Goal: Task Accomplishment & Management: Manage account settings

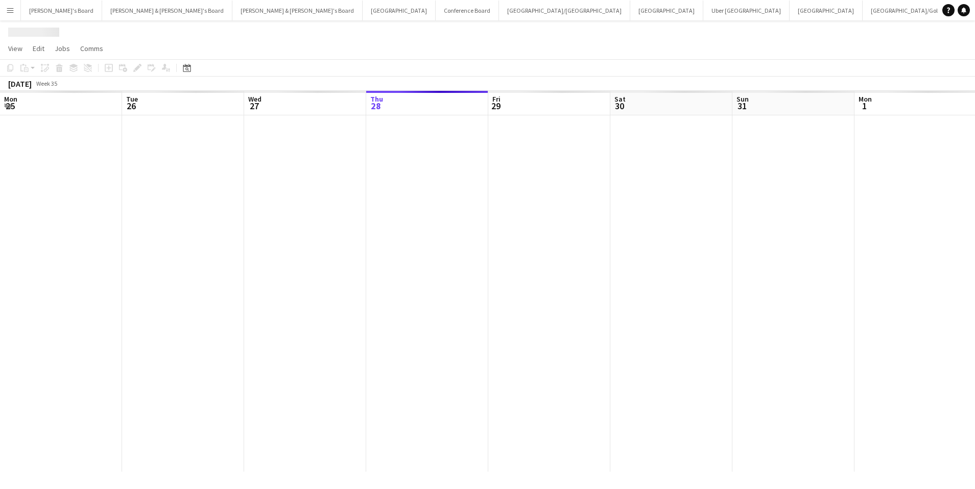
scroll to position [0, 244]
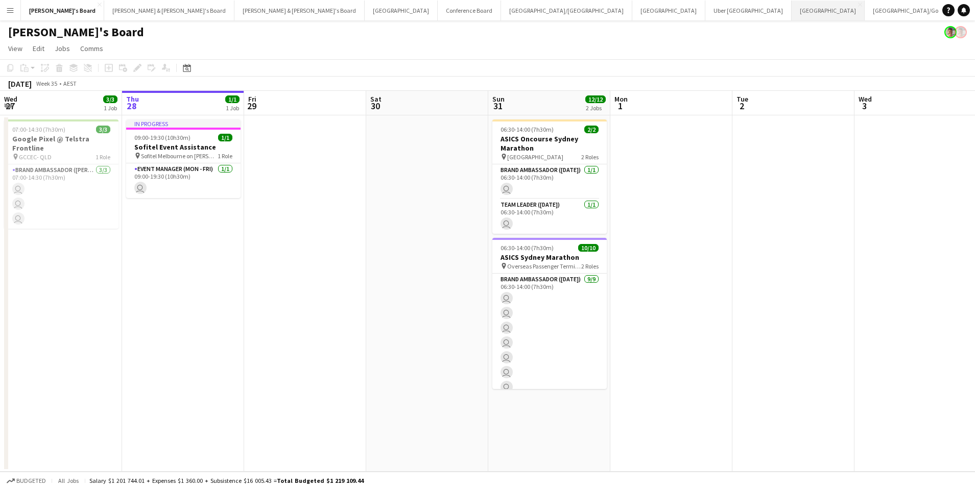
click at [792, 17] on button "Sydney Close" at bounding box center [828, 11] width 73 height 20
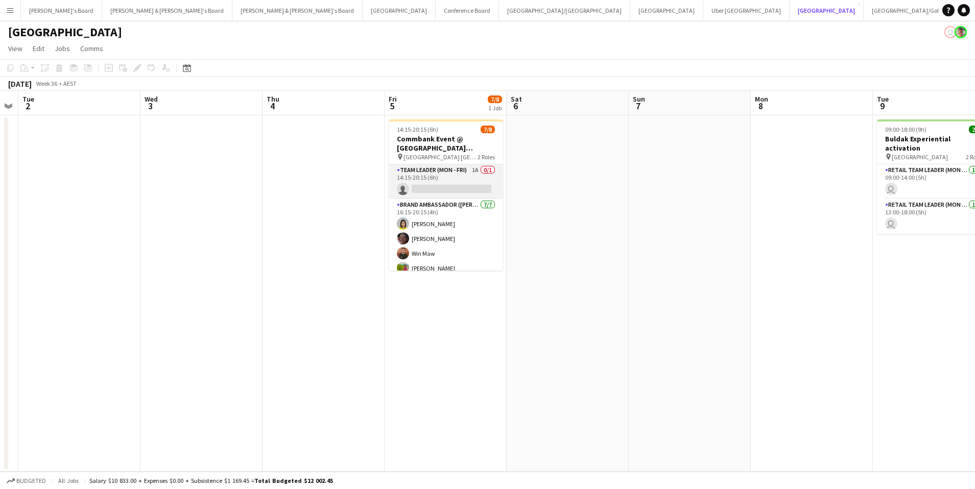
scroll to position [0, 348]
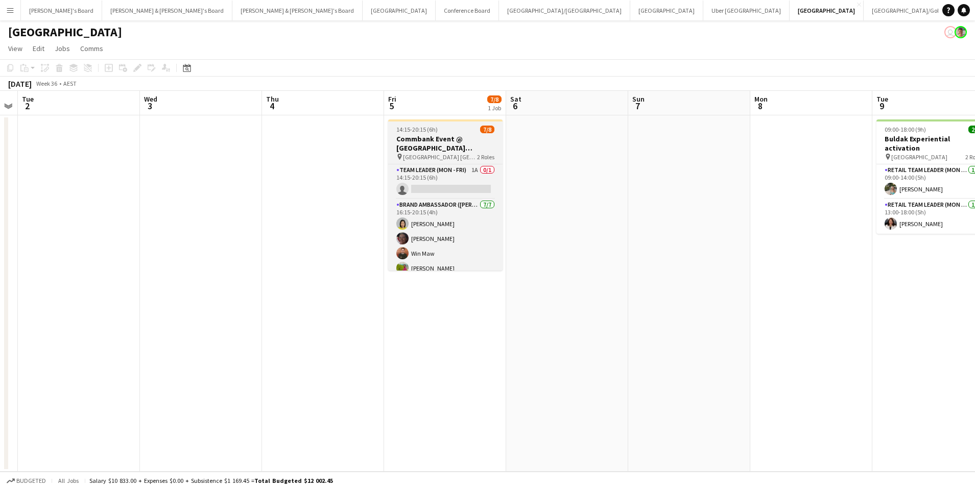
click at [458, 149] on h3 "Commbank Event @ [GEOGRAPHIC_DATA] [GEOGRAPHIC_DATA]" at bounding box center [445, 143] width 114 height 18
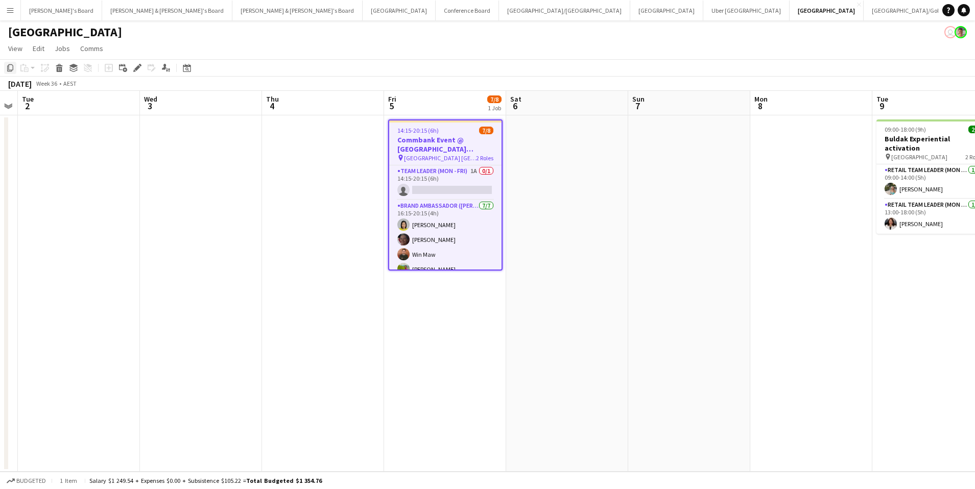
click at [16, 71] on div "Copy" at bounding box center [10, 68] width 12 height 12
click at [409, 327] on app-date-cell "14:15-20:15 (6h) 7/8 Commbank Event @ [GEOGRAPHIC_DATA] [GEOGRAPHIC_DATA] pin […" at bounding box center [445, 293] width 122 height 356
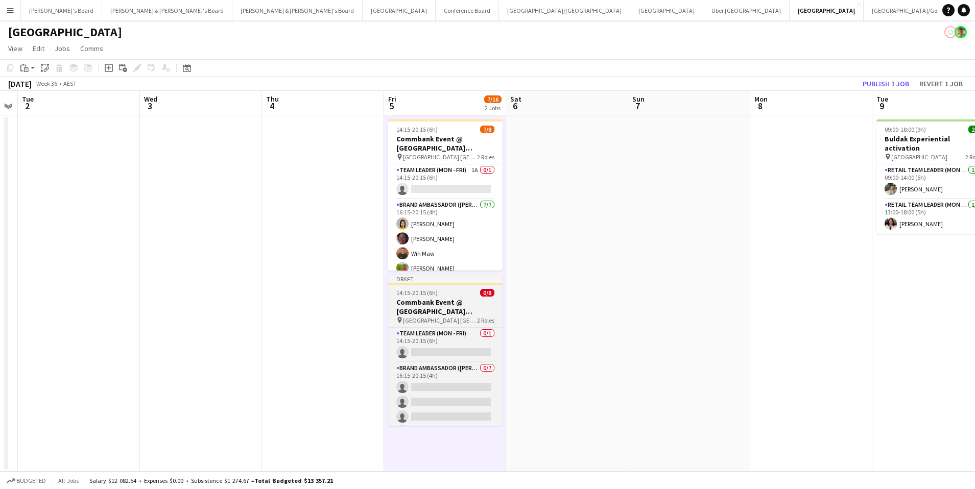
click at [421, 307] on h3 "Commbank Event @ [GEOGRAPHIC_DATA] [GEOGRAPHIC_DATA]" at bounding box center [445, 307] width 114 height 18
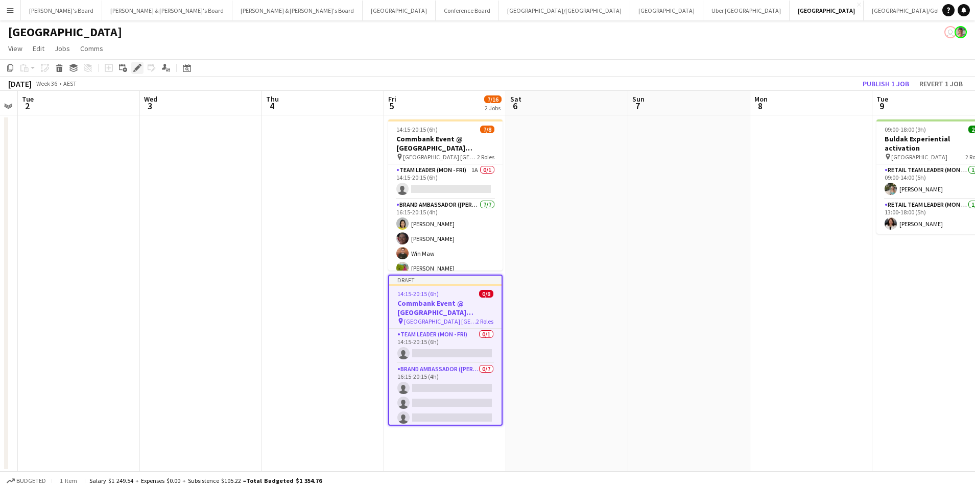
click at [139, 71] on icon "Edit" at bounding box center [137, 68] width 8 height 8
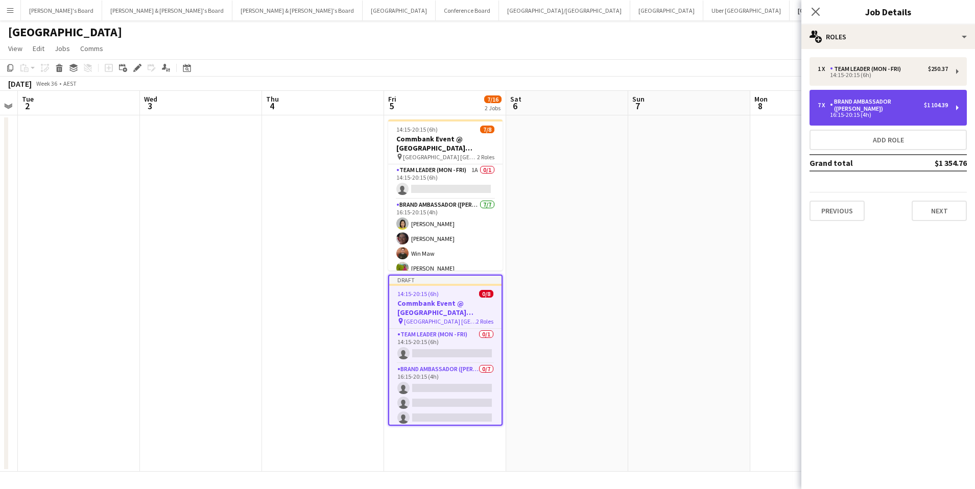
click at [838, 106] on div "Brand Ambassador ([PERSON_NAME])" at bounding box center [877, 105] width 94 height 14
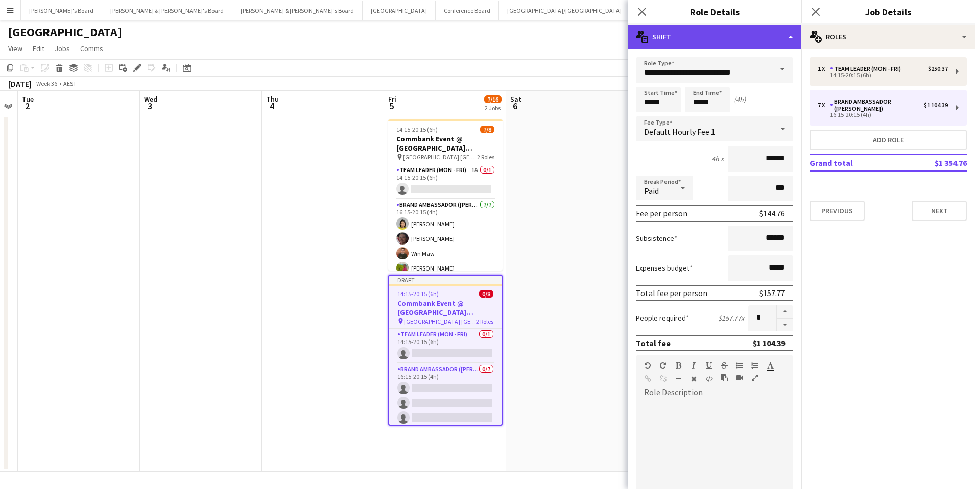
click at [748, 39] on div "multiple-actions-text Shift" at bounding box center [715, 37] width 174 height 25
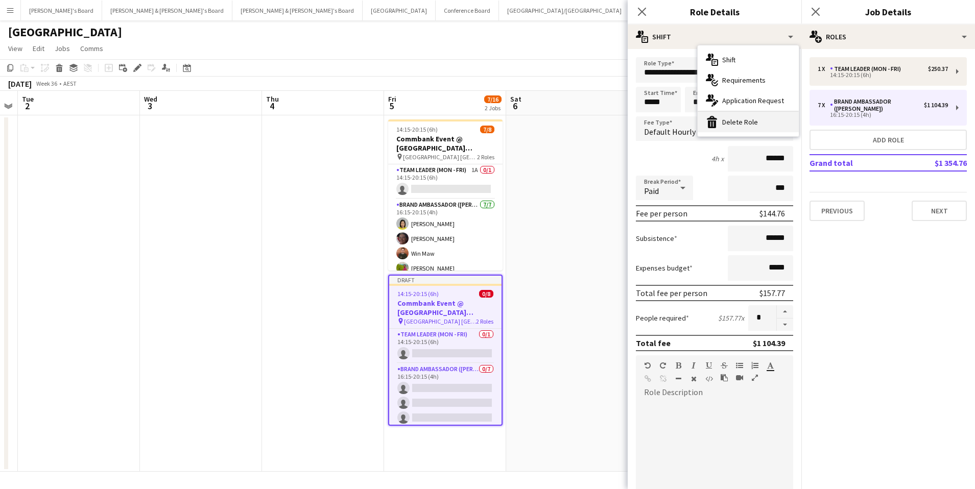
click at [767, 124] on div "bin-2 Delete Role" at bounding box center [748, 122] width 101 height 20
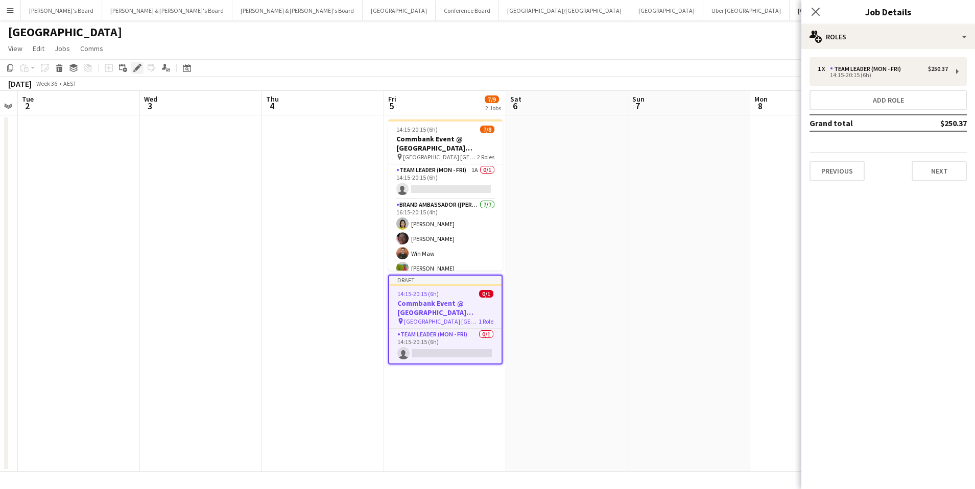
click at [137, 67] on icon at bounding box center [137, 68] width 6 height 6
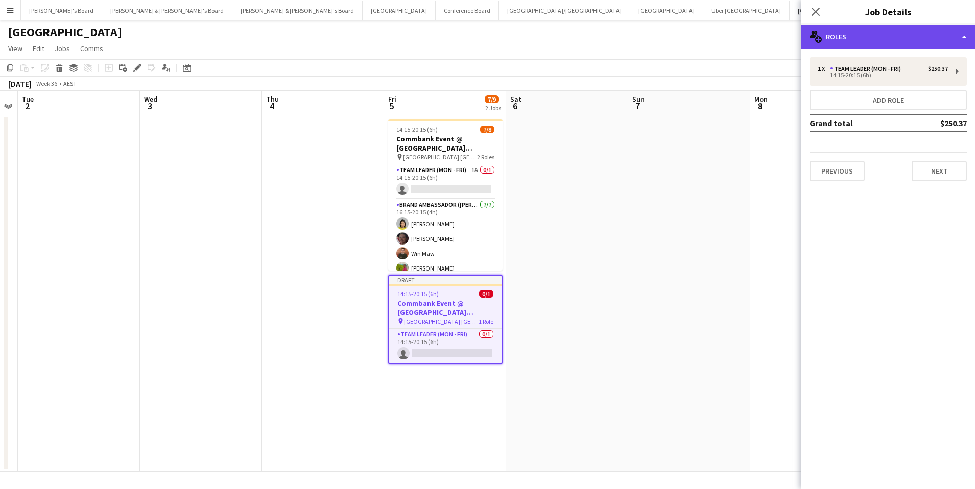
click at [873, 38] on div "multiple-users-add Roles" at bounding box center [888, 37] width 174 height 25
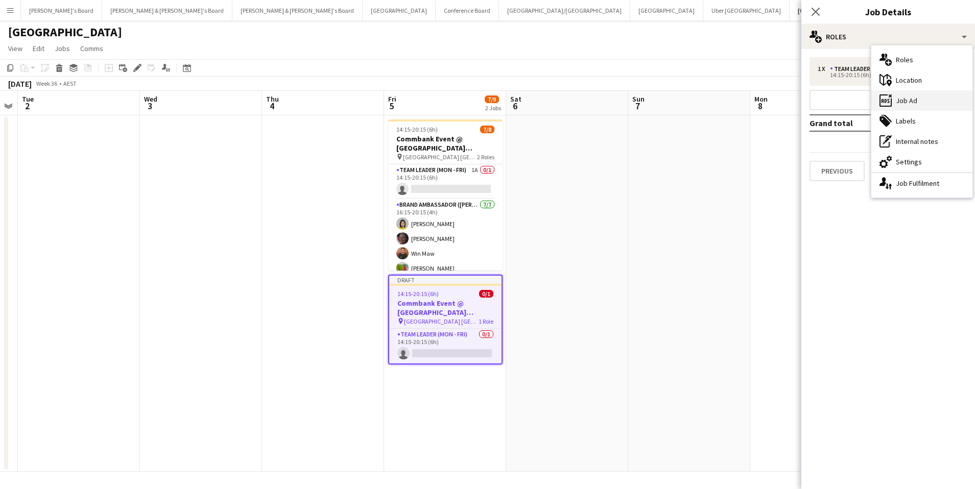
click at [926, 105] on div "ads-window Job Ad" at bounding box center [921, 100] width 101 height 20
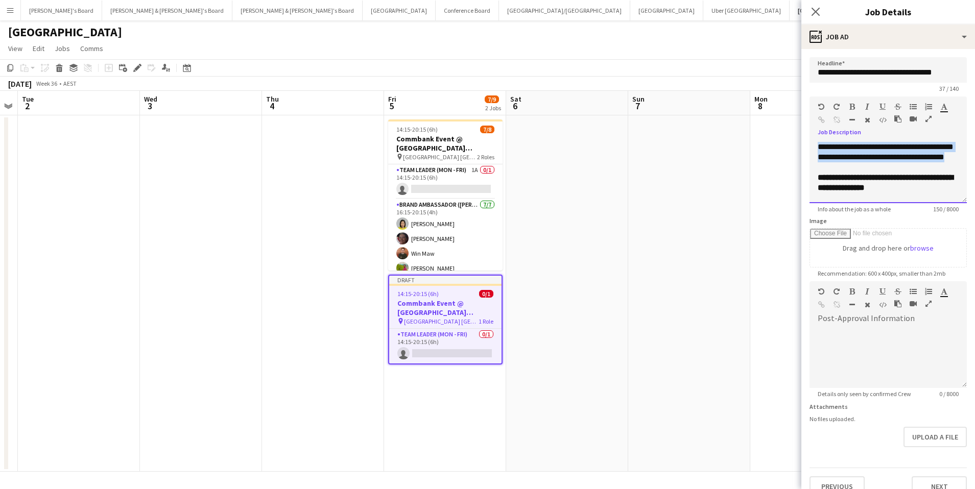
drag, startPoint x: 866, startPoint y: 168, endPoint x: 767, endPoint y: 120, distance: 109.6
click at [767, 120] on body "Menu Boards Boards Boards All jobs Status Workforce Workforce My Workforce Recr…" at bounding box center [487, 244] width 975 height 489
click at [891, 171] on div "**********" at bounding box center [887, 172] width 157 height 61
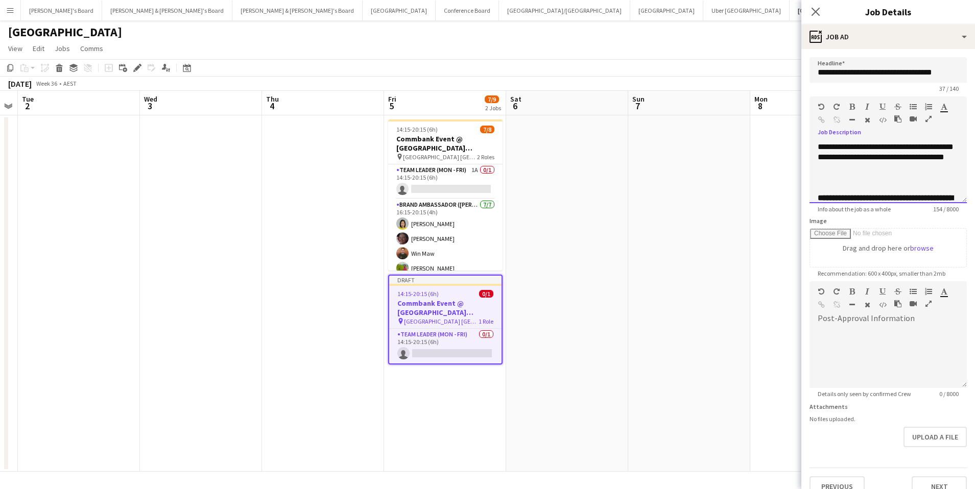
scroll to position [216, 0]
click at [822, 175] on span "**********" at bounding box center [886, 69] width 136 height 222
click at [929, 175] on div "**********" at bounding box center [888, 107] width 141 height 255
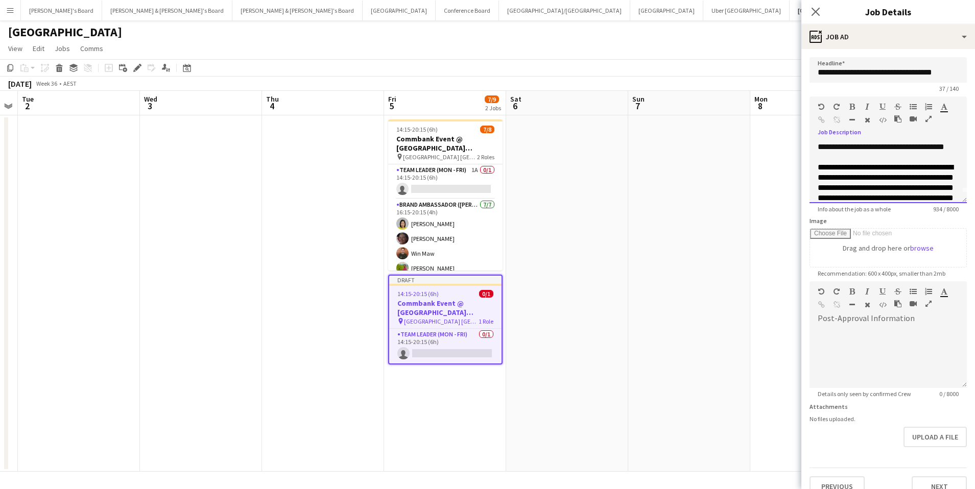
scroll to position [0, 0]
drag, startPoint x: 905, startPoint y: 157, endPoint x: 907, endPoint y: 167, distance: 10.3
click at [907, 167] on div "**********" at bounding box center [887, 172] width 157 height 61
click at [745, 196] on app-date-cell at bounding box center [689, 293] width 122 height 356
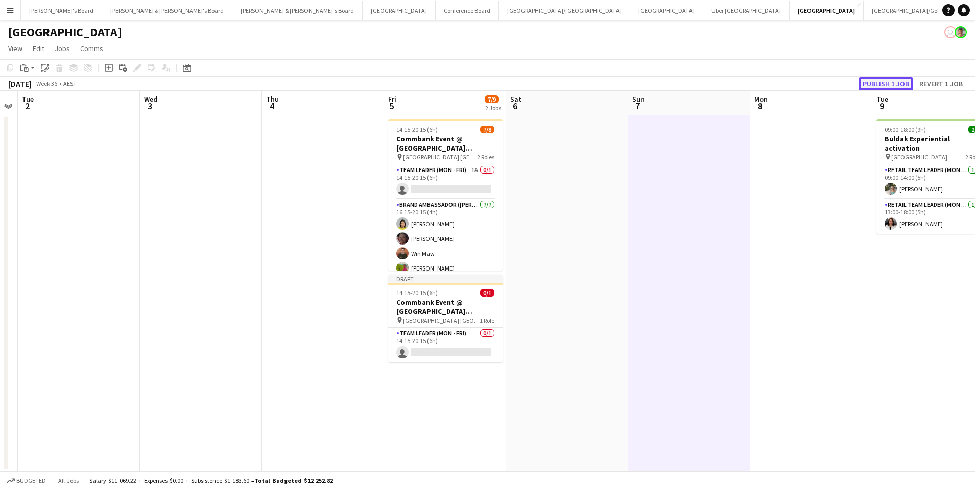
click at [897, 85] on button "Publish 1 job" at bounding box center [886, 83] width 55 height 13
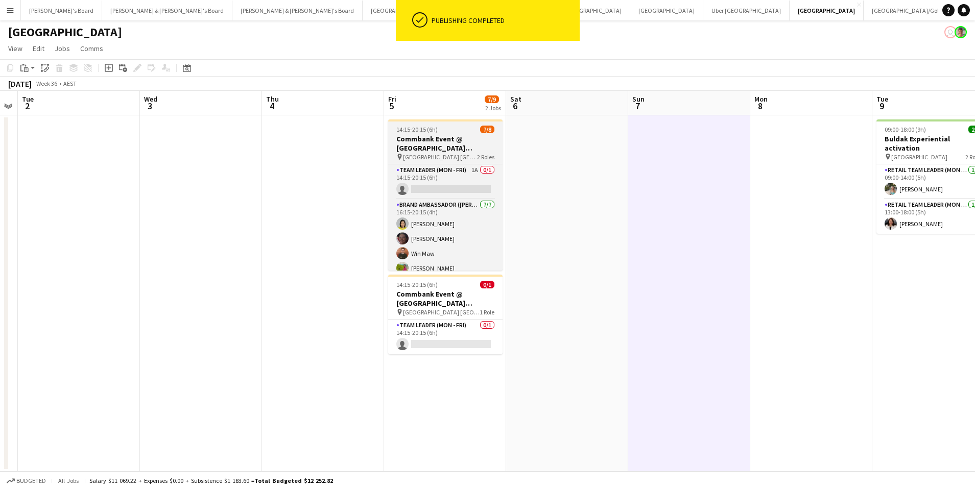
click at [460, 126] on div "14:15-20:15 (6h) 7/8" at bounding box center [445, 130] width 114 height 8
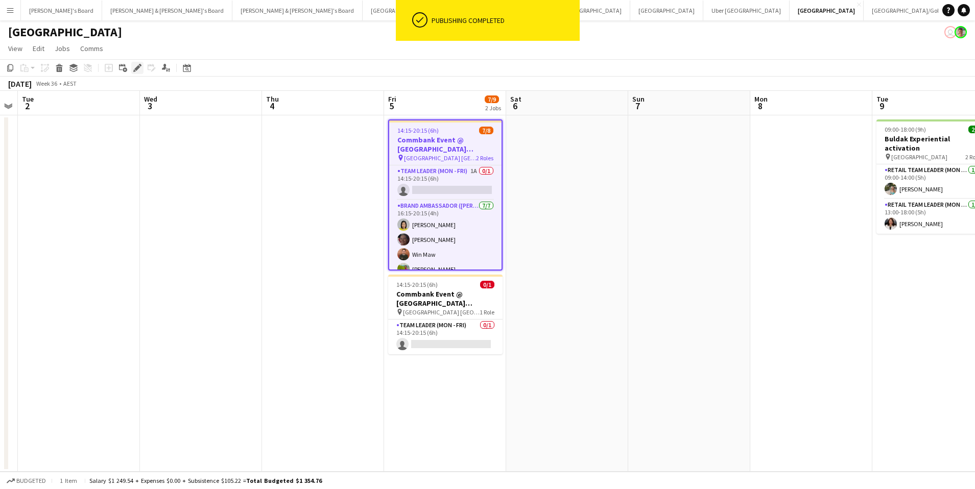
click at [134, 68] on icon "Edit" at bounding box center [137, 68] width 8 height 8
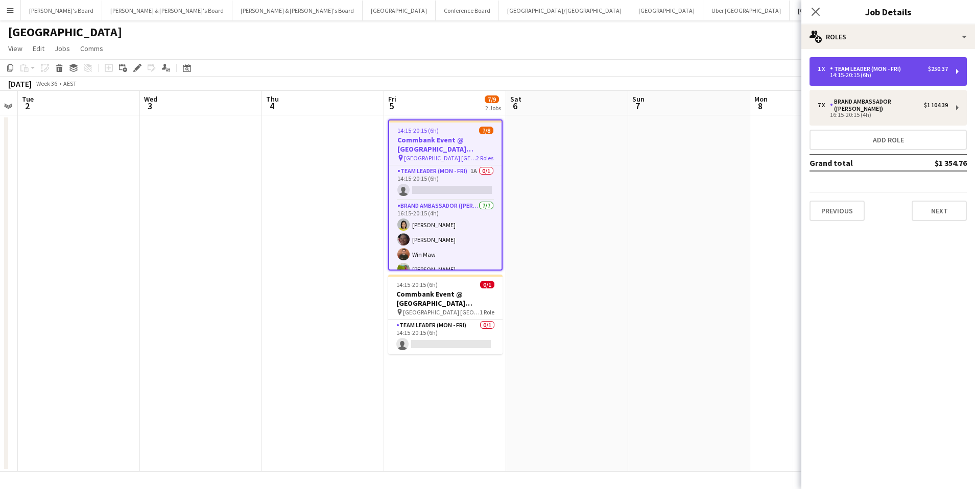
click at [935, 67] on div "$250.37" at bounding box center [938, 68] width 20 height 7
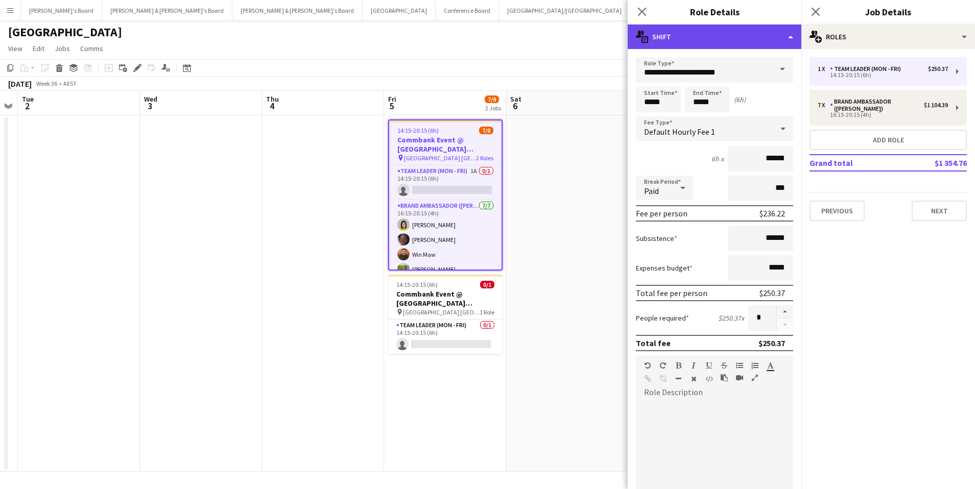
click at [795, 37] on div "multiple-actions-text Shift" at bounding box center [715, 37] width 174 height 25
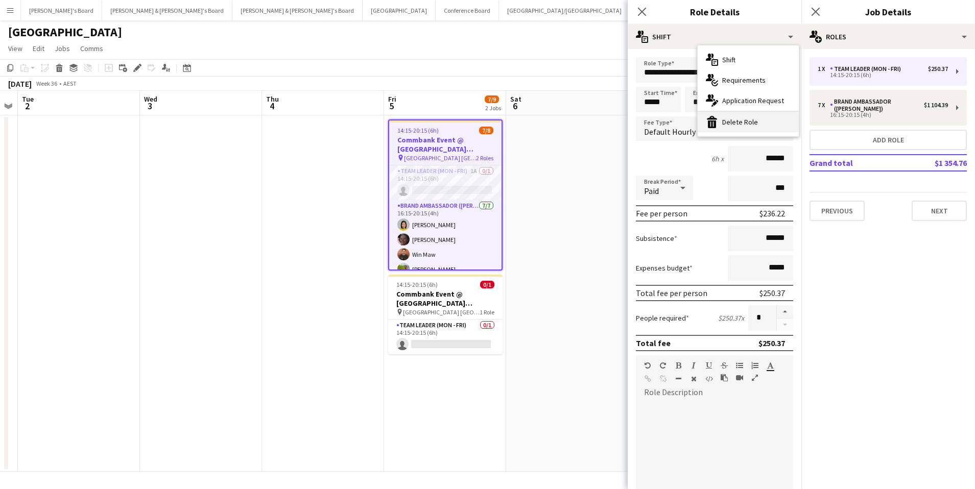
click at [764, 124] on div "bin-2 Delete Role" at bounding box center [748, 122] width 101 height 20
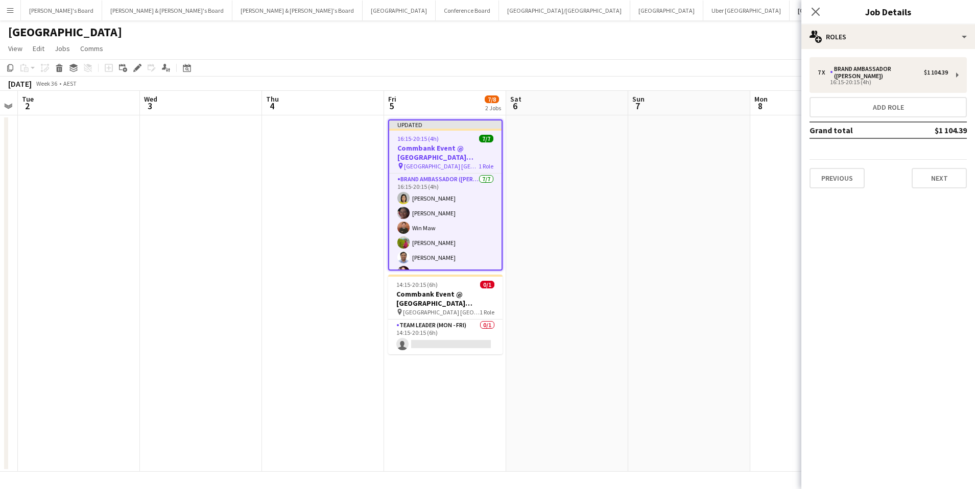
click at [551, 84] on div "[DATE] Week 36 • AEST Publish 1 job Revert 1 job" at bounding box center [487, 84] width 975 height 14
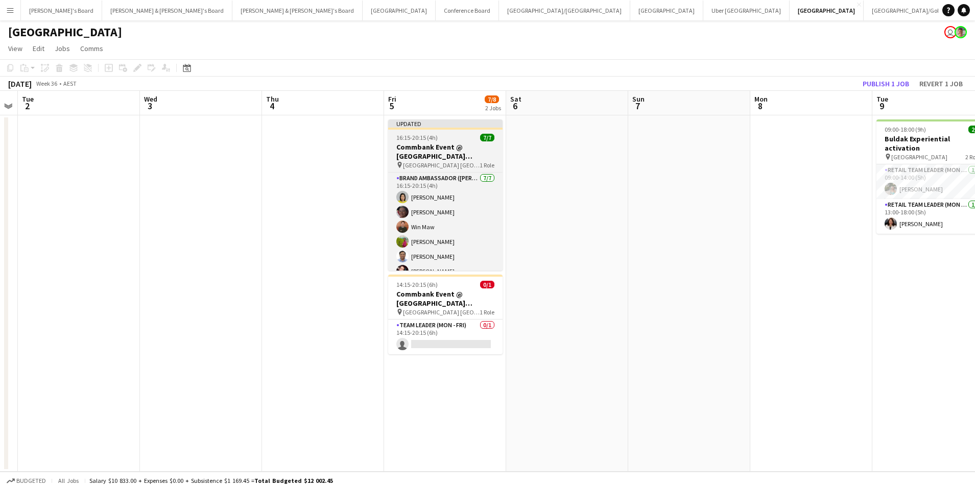
click at [417, 150] on h3 "Commbank Event @ [GEOGRAPHIC_DATA] [GEOGRAPHIC_DATA]" at bounding box center [445, 151] width 114 height 18
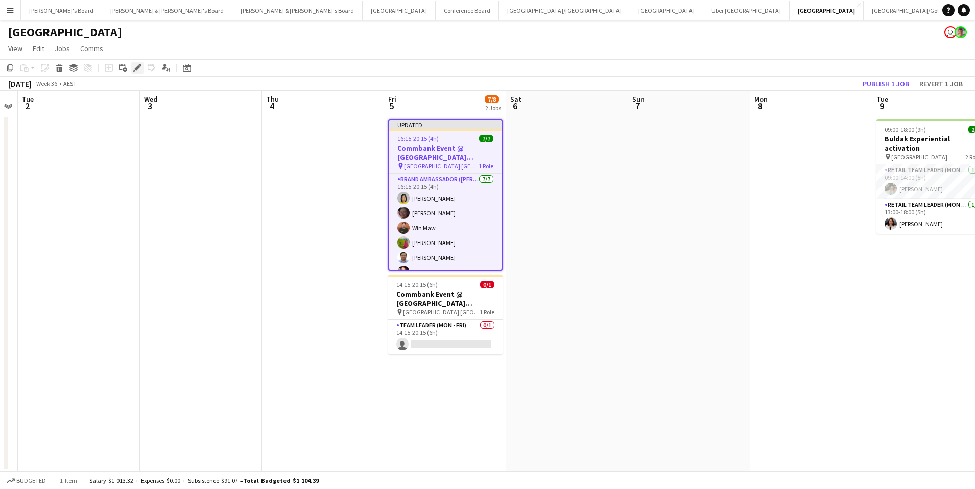
click at [131, 66] on div "Edit" at bounding box center [137, 68] width 12 height 12
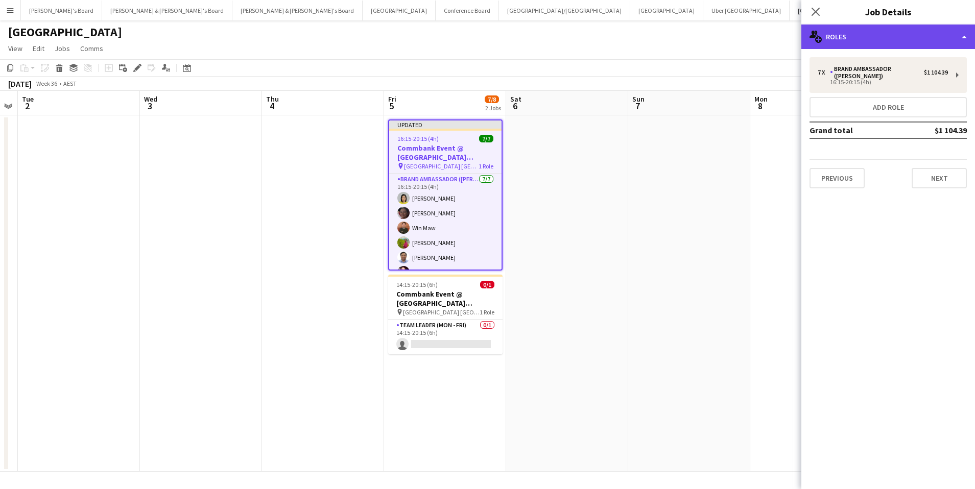
click at [882, 28] on div "multiple-users-add Roles" at bounding box center [888, 37] width 174 height 25
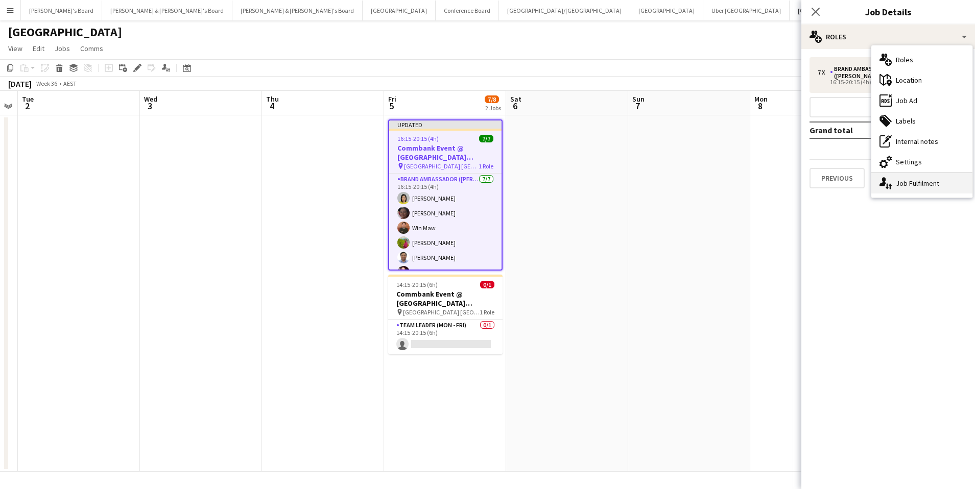
click at [912, 173] on div "single-neutral-actions-up-down Job Fulfilment" at bounding box center [921, 183] width 101 height 20
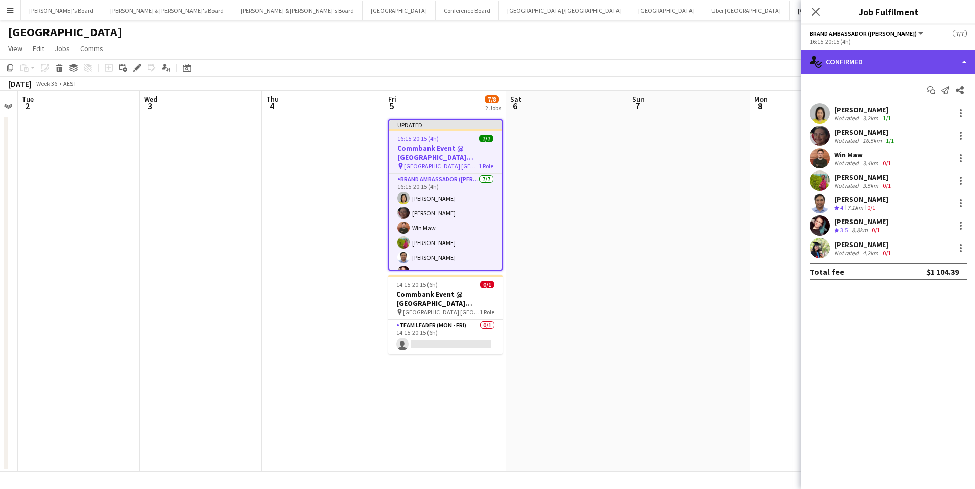
click at [909, 55] on div "single-neutral-actions-check-2 Confirmed" at bounding box center [888, 62] width 174 height 25
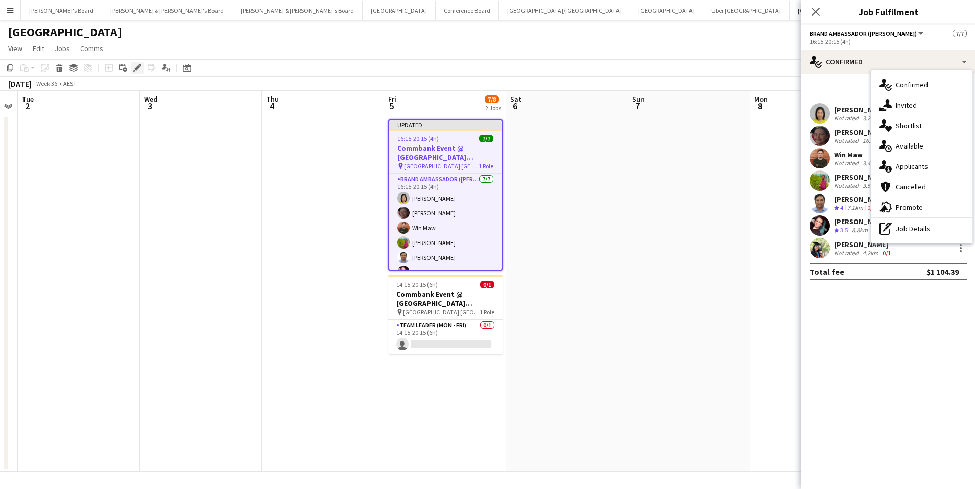
click at [134, 68] on icon "Edit" at bounding box center [137, 68] width 8 height 8
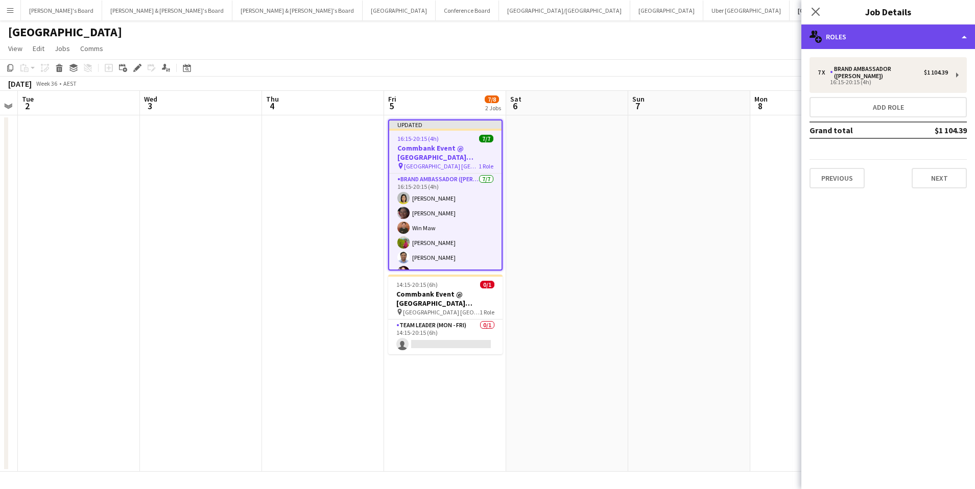
click at [833, 37] on div "multiple-users-add Roles" at bounding box center [888, 37] width 174 height 25
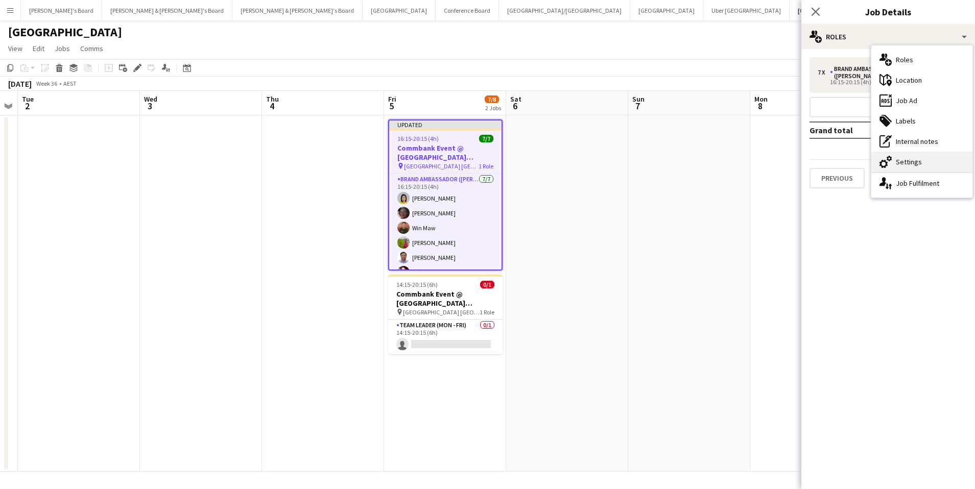
click at [942, 162] on div "cog-double-3 Settings" at bounding box center [921, 162] width 101 height 20
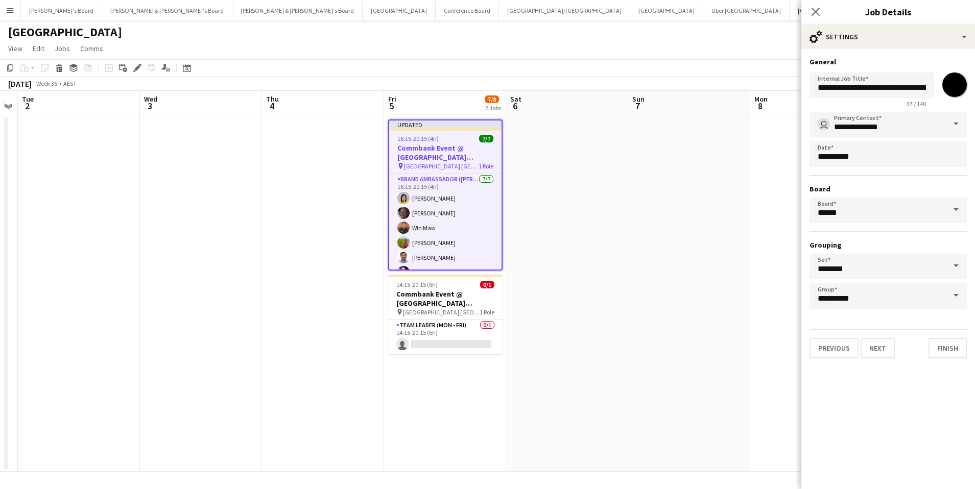
click at [958, 92] on input "*******" at bounding box center [954, 84] width 37 height 37
click at [952, 83] on input "*******" at bounding box center [954, 84] width 37 height 37
click at [957, 70] on div "**********" at bounding box center [887, 87] width 157 height 39
click at [958, 79] on input "*******" at bounding box center [954, 84] width 37 height 37
click at [952, 87] on input "*******" at bounding box center [954, 84] width 37 height 37
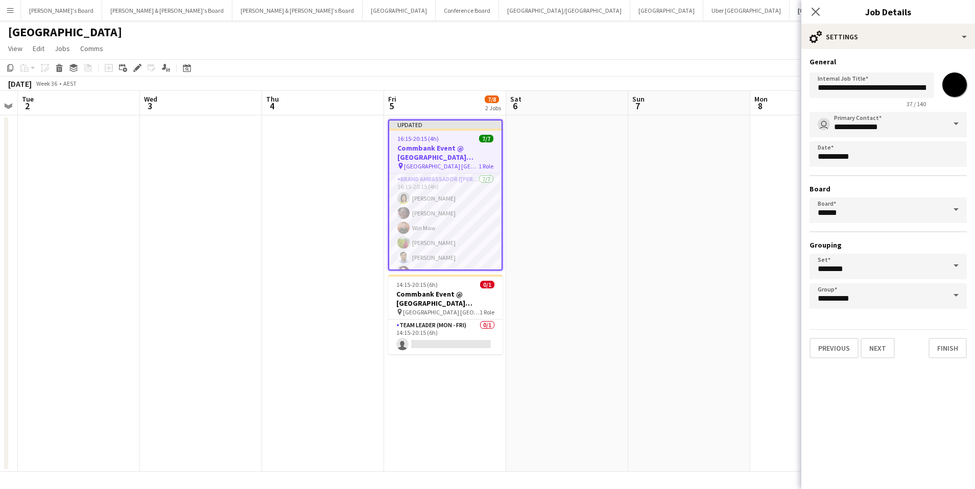
type input "*******"
click at [679, 35] on div "[GEOGRAPHIC_DATA] user" at bounding box center [487, 29] width 975 height 19
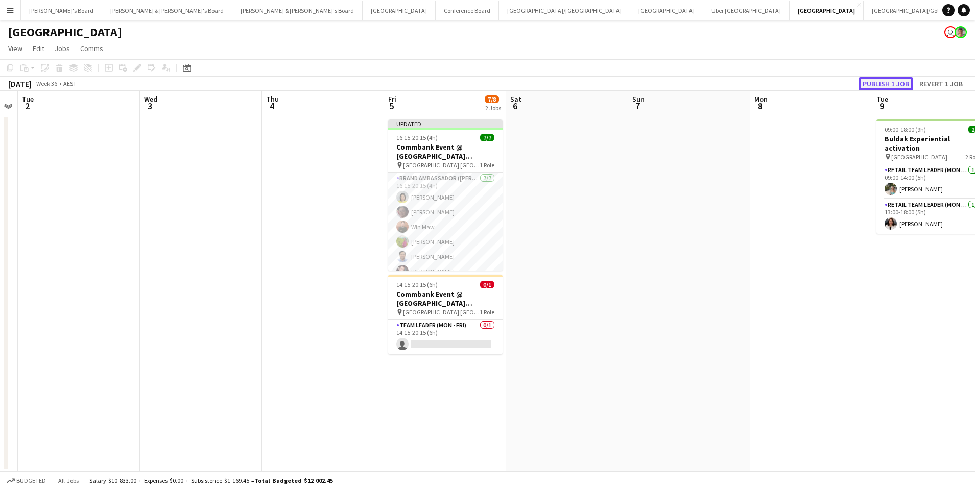
click at [904, 85] on button "Publish 1 job" at bounding box center [886, 83] width 55 height 13
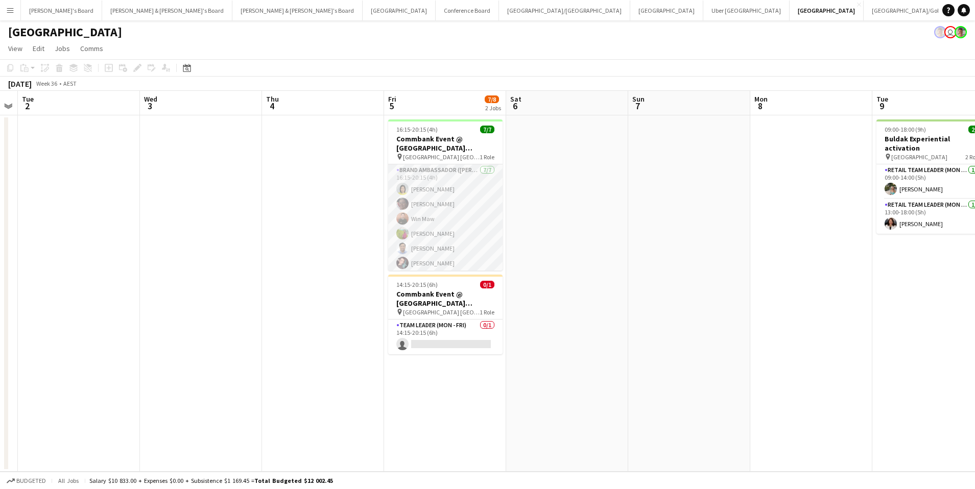
click at [432, 243] on app-card-role "Brand Ambassador ([PERSON_NAME]) [DATE] 16:15-20:15 (4h) [PERSON_NAME] Win Maw …" at bounding box center [445, 226] width 114 height 124
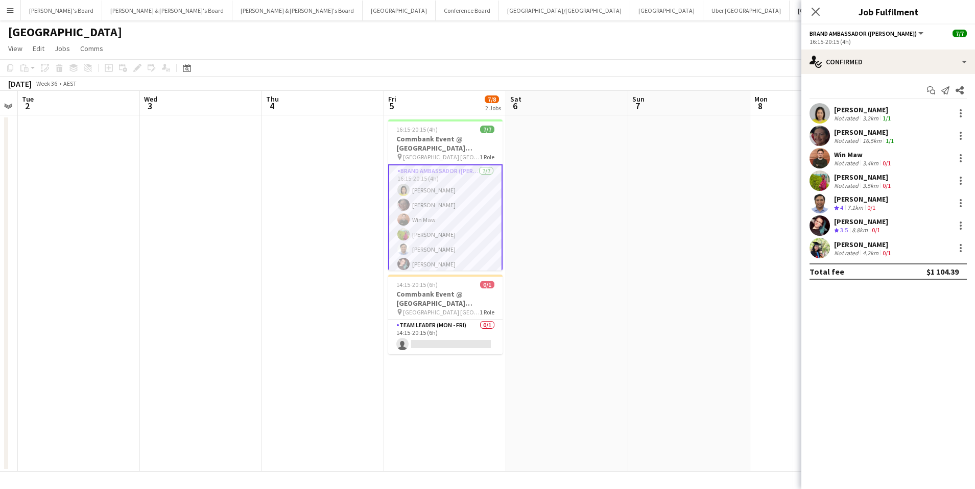
click at [875, 206] on app-skills-label "0/1" at bounding box center [871, 208] width 8 height 8
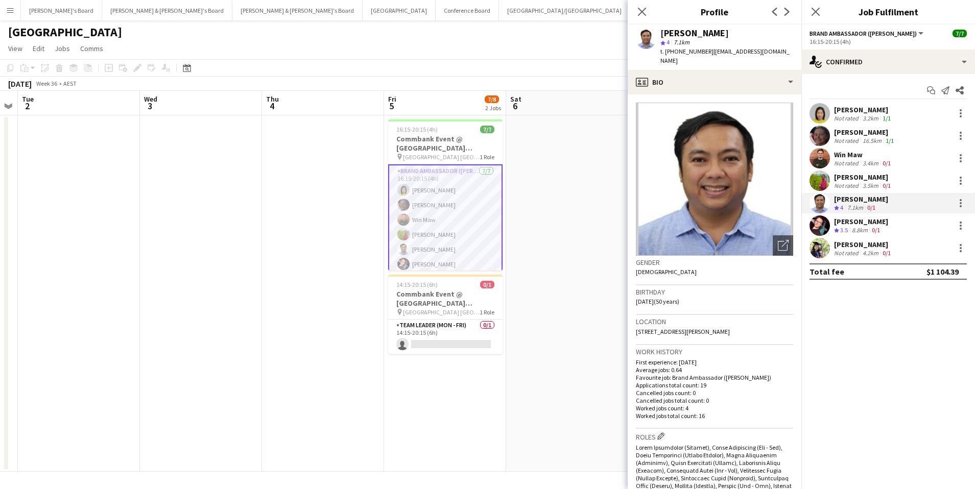
click at [828, 155] on app-user-avatar at bounding box center [819, 158] width 20 height 20
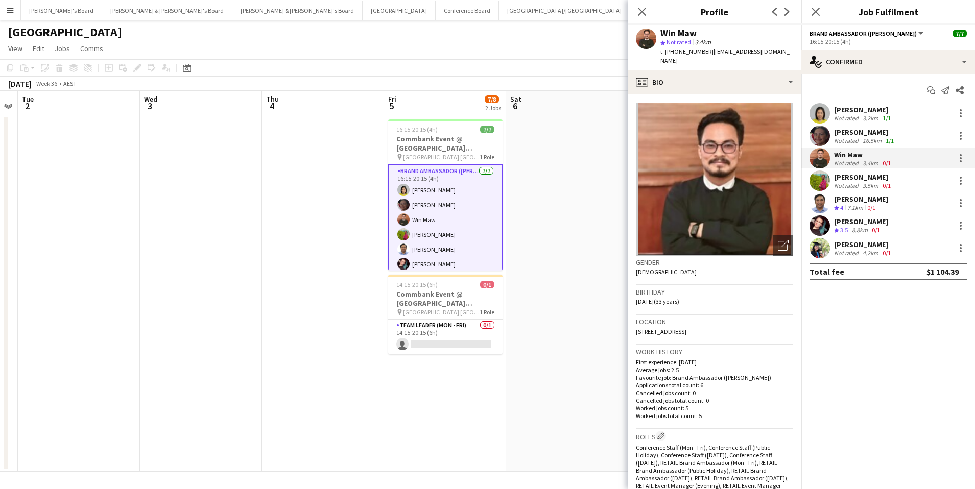
click at [829, 202] on app-user-avatar at bounding box center [819, 203] width 20 height 20
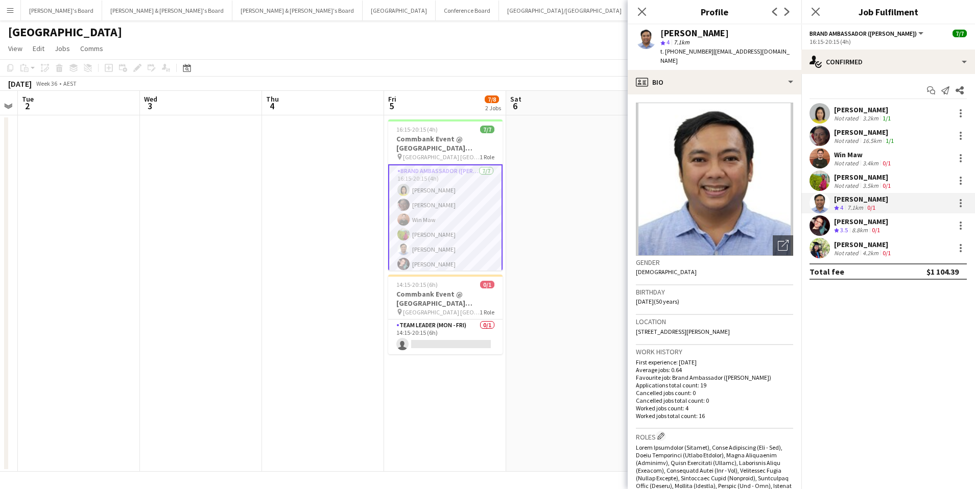
click at [898, 118] on div "Yadana Ni Ni Not rated 3.2km 1/1" at bounding box center [888, 113] width 174 height 20
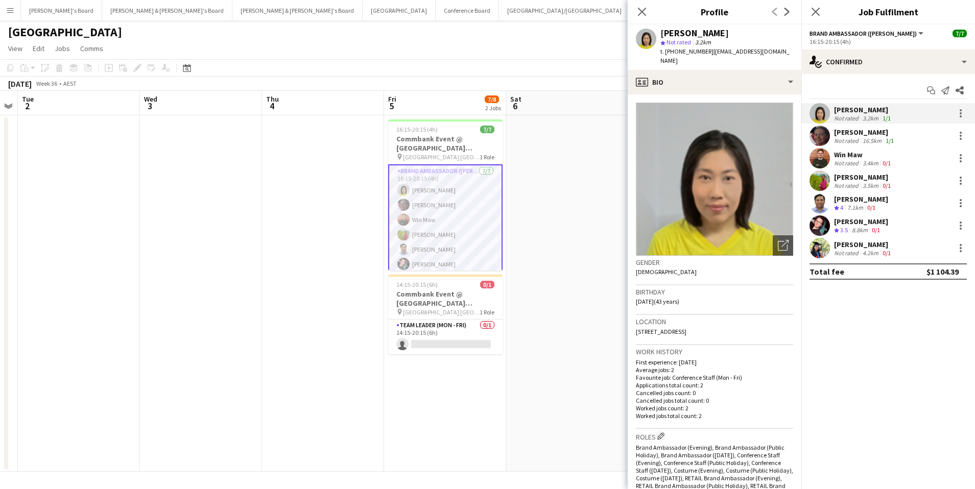
click at [850, 166] on div "Win Maw Not rated 3.4km 0/1" at bounding box center [888, 158] width 174 height 20
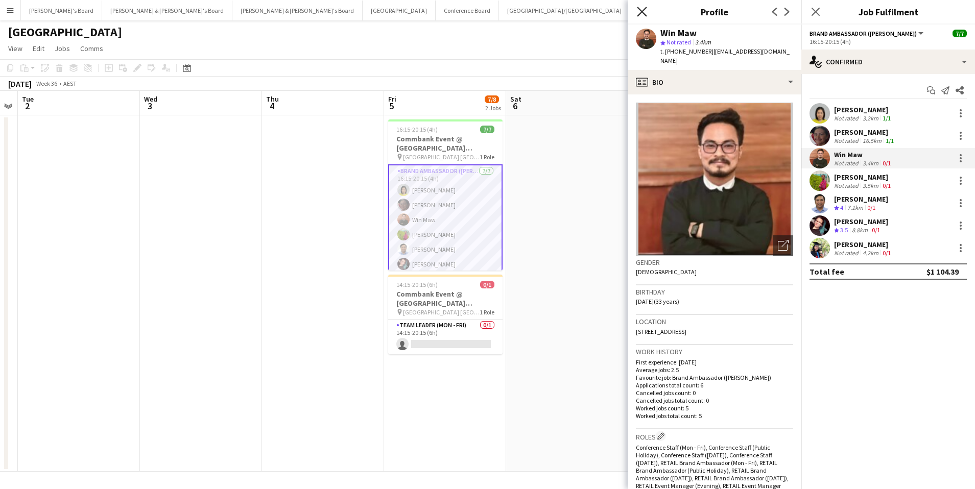
click at [638, 9] on icon "Close pop-in" at bounding box center [642, 12] width 10 height 10
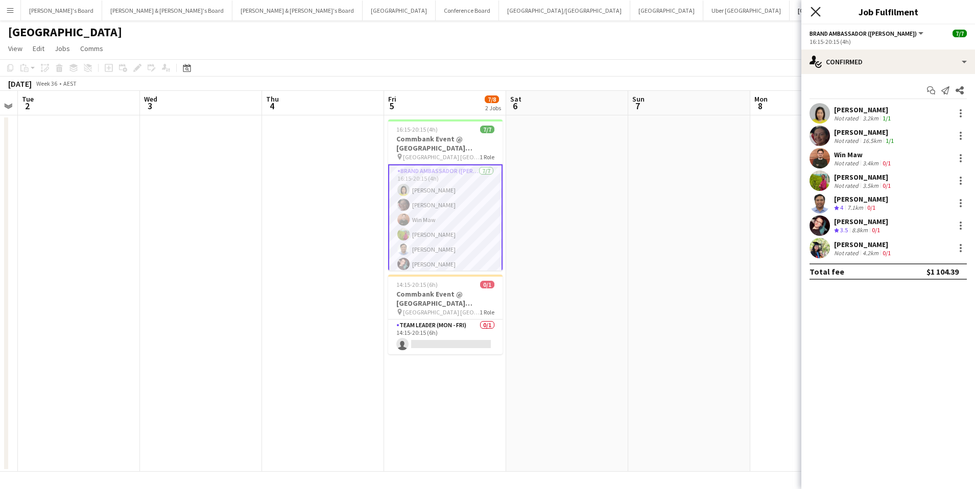
click at [817, 9] on icon at bounding box center [816, 12] width 10 height 10
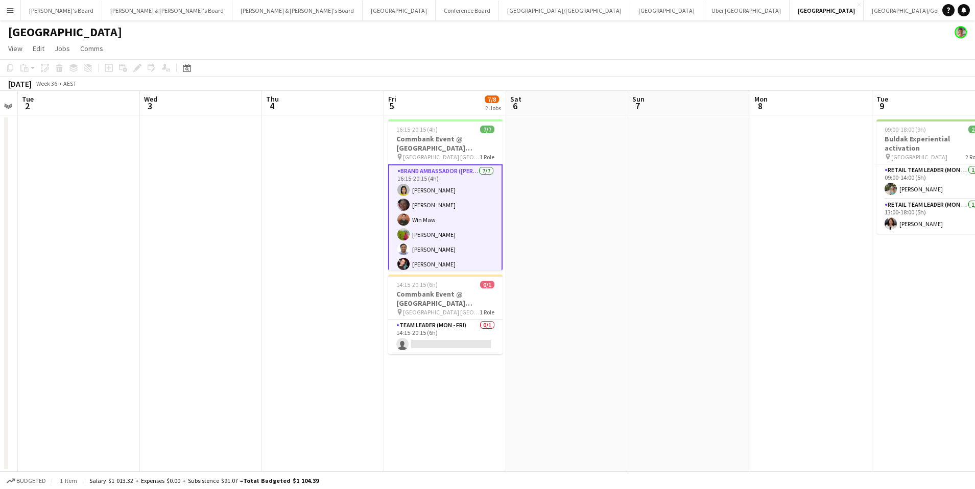
scroll to position [0, 350]
click at [864, 11] on button "[GEOGRAPHIC_DATA]/[GEOGRAPHIC_DATA] Winter Close" at bounding box center [924, 11] width 121 height 20
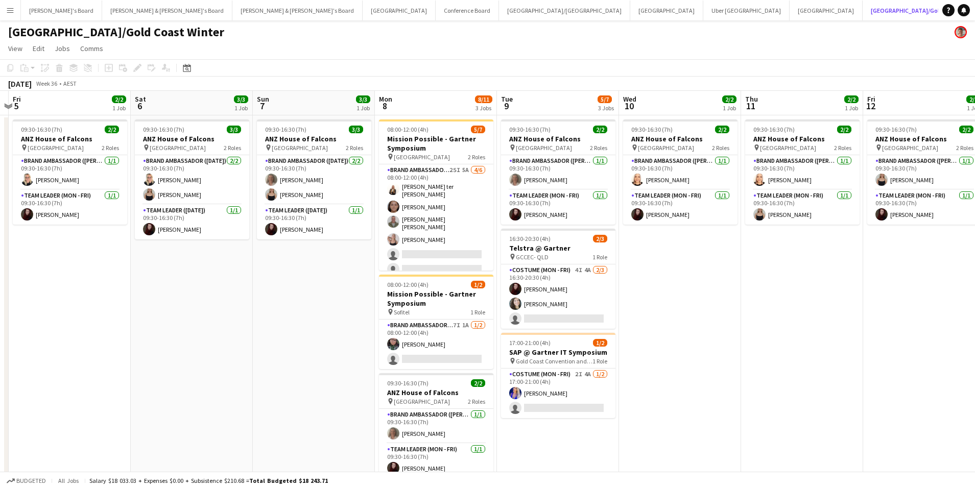
scroll to position [0, 370]
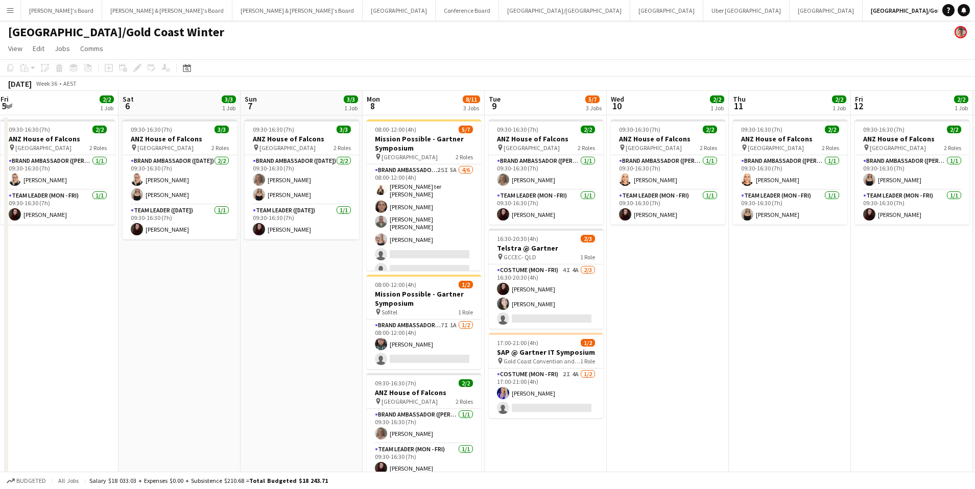
click at [434, 189] on app-card-role "Brand Ambassador (Mon - Fri) 25I 5A [DATE] 08:00-12:00 (4h) [PERSON_NAME] ter […" at bounding box center [424, 221] width 114 height 115
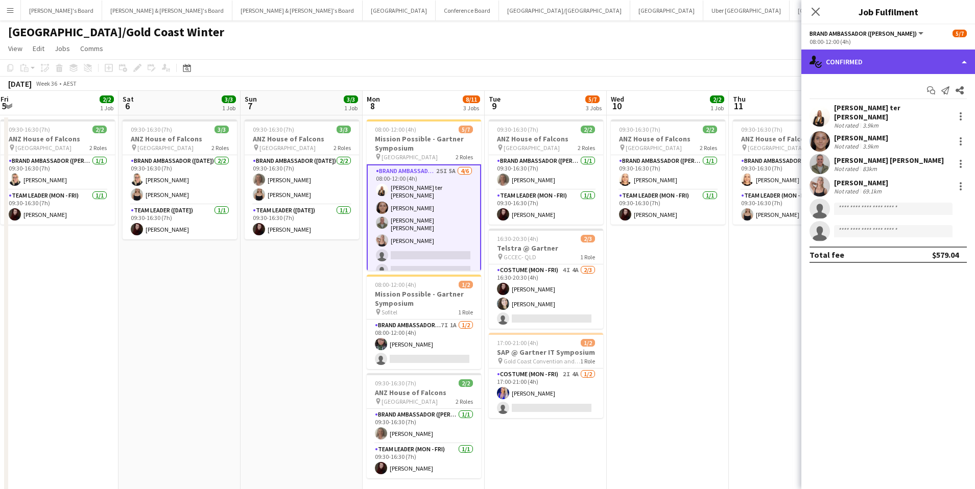
click at [835, 58] on div "single-neutral-actions-check-2 Confirmed" at bounding box center [888, 62] width 174 height 25
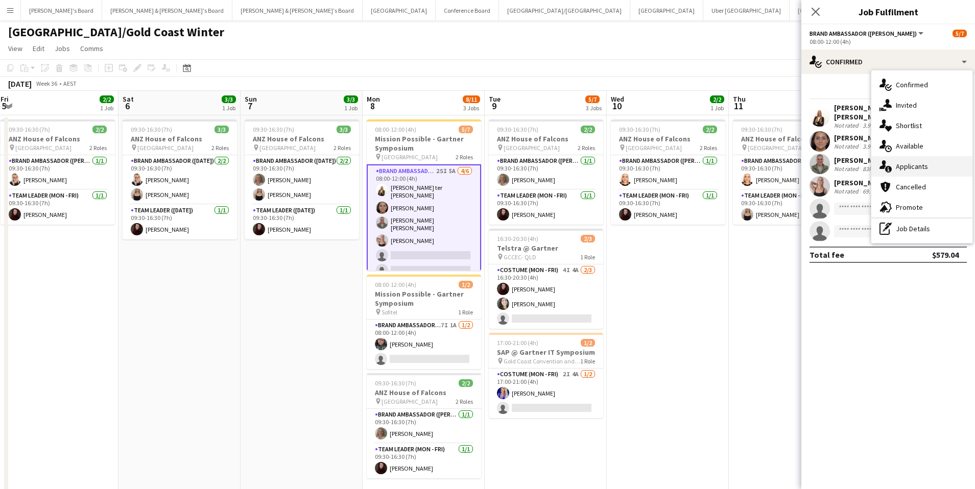
click at [915, 166] on div "single-neutral-actions-information Applicants" at bounding box center [921, 166] width 101 height 20
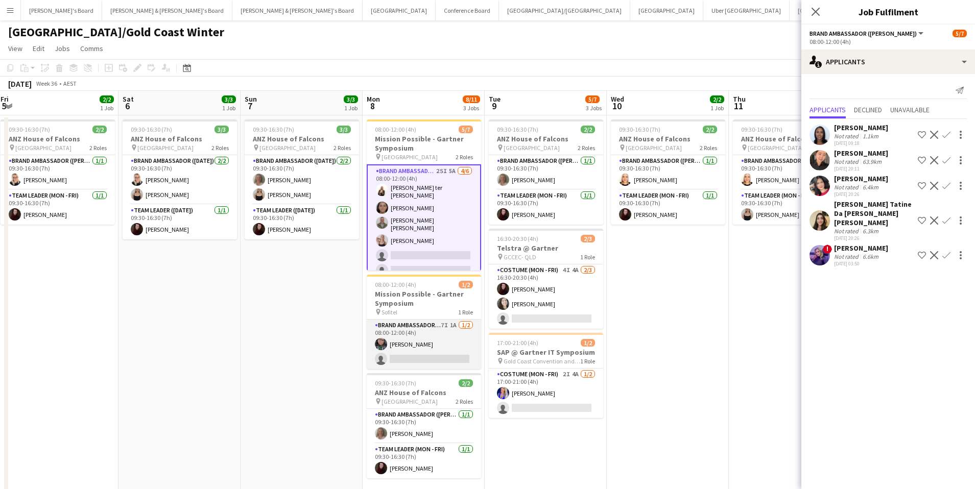
click at [415, 332] on app-card-role "Brand Ambassador (Mon - Fri) 7I 1A [DATE] 08:00-12:00 (4h) [PERSON_NAME] single…" at bounding box center [424, 345] width 114 height 50
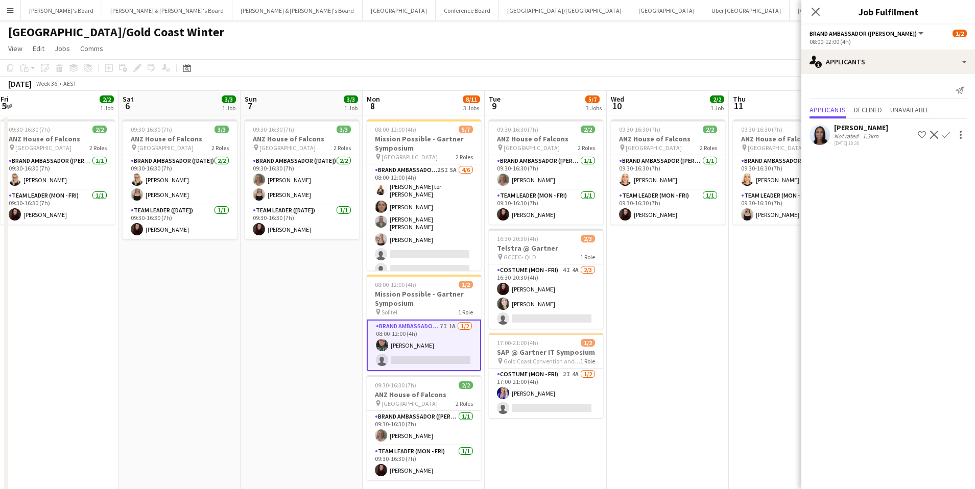
click at [814, 4] on div "Close pop-in" at bounding box center [815, 11] width 29 height 23
drag, startPoint x: 588, startPoint y: 403, endPoint x: 322, endPoint y: 357, distance: 270.5
click at [322, 357] on div "09:30-16:30 (7h) 2/2 ANZ House of Falcons pin Brisbane 2 Roles Brand Ambassador…" at bounding box center [423, 307] width 1587 height 385
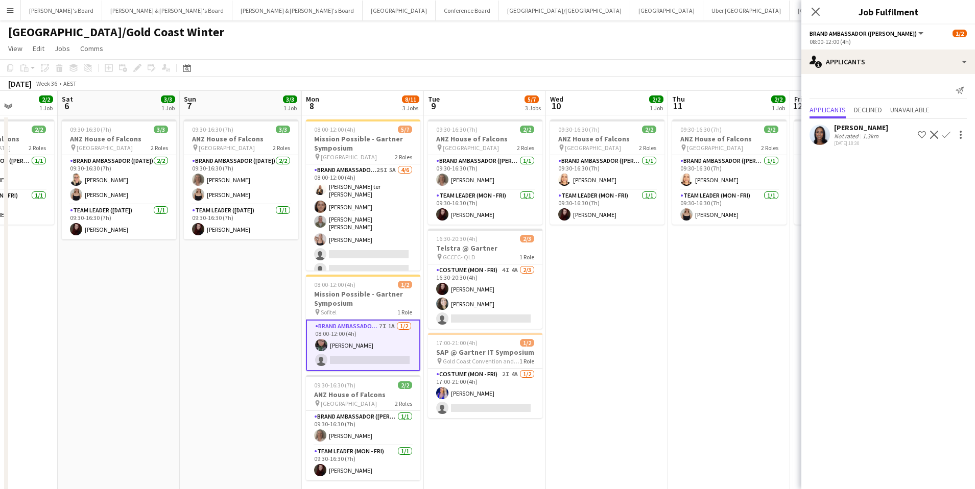
scroll to position [0, 354]
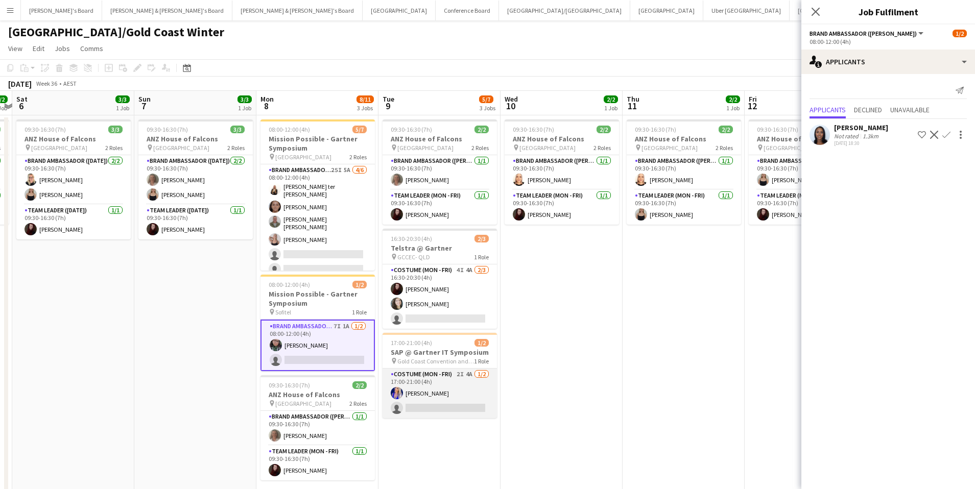
click at [435, 387] on app-card-role "Costume (Mon - Fri) 2I 4A [DATE] 17:00-21:00 (4h) [PERSON_NAME] single-neutral-…" at bounding box center [440, 394] width 114 height 50
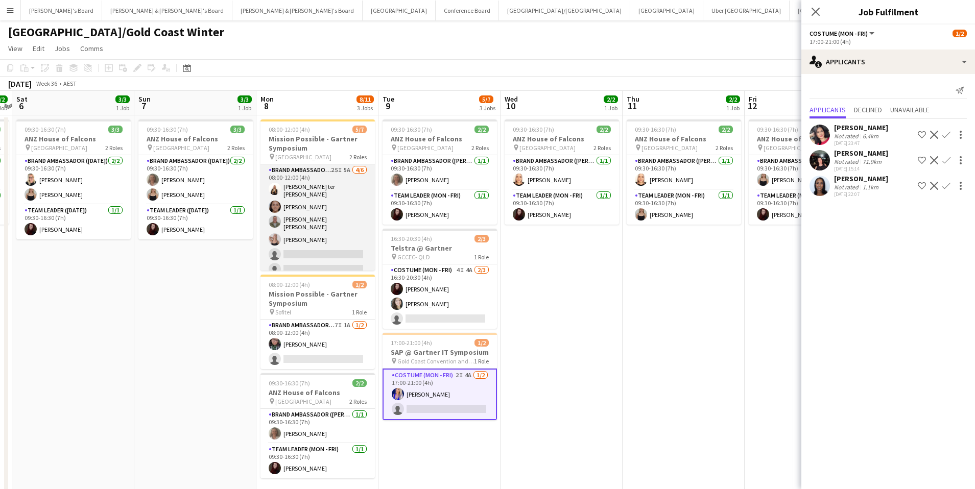
click at [278, 233] on app-user-avatar at bounding box center [275, 239] width 12 height 12
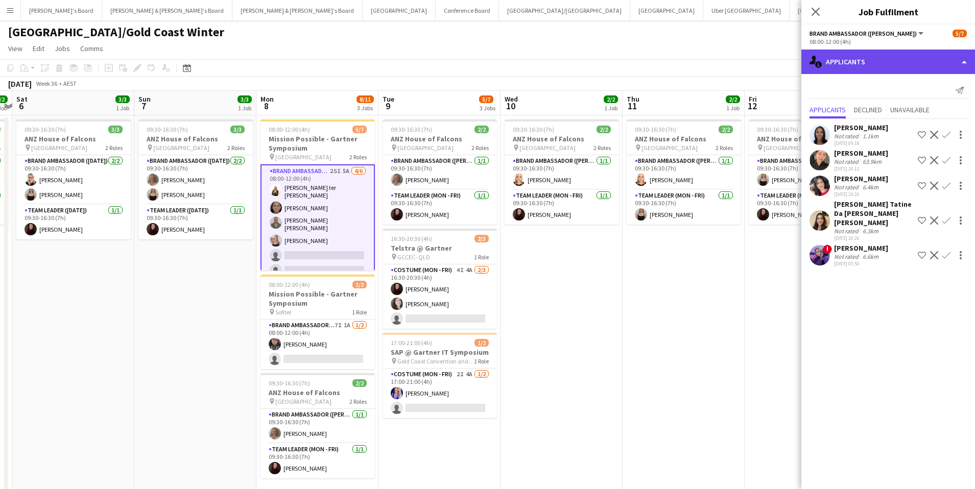
click at [891, 59] on div "single-neutral-actions-information Applicants" at bounding box center [888, 62] width 174 height 25
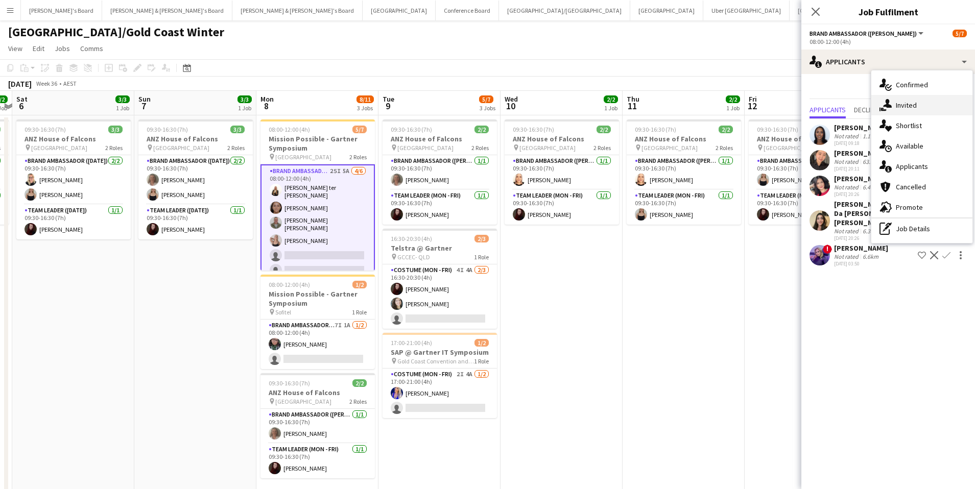
click at [931, 103] on div "single-neutral-actions-share-1 Invited" at bounding box center [921, 105] width 101 height 20
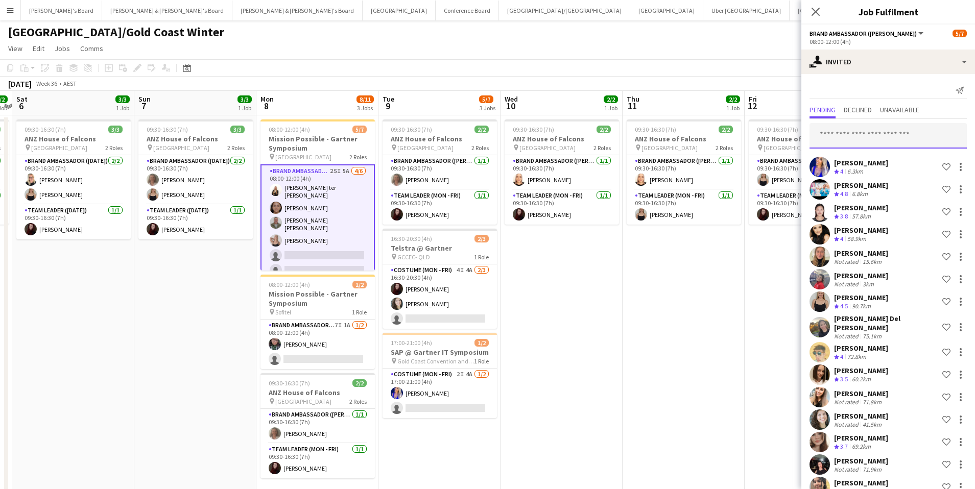
click at [863, 133] on input "text" at bounding box center [887, 136] width 157 height 26
type input "******"
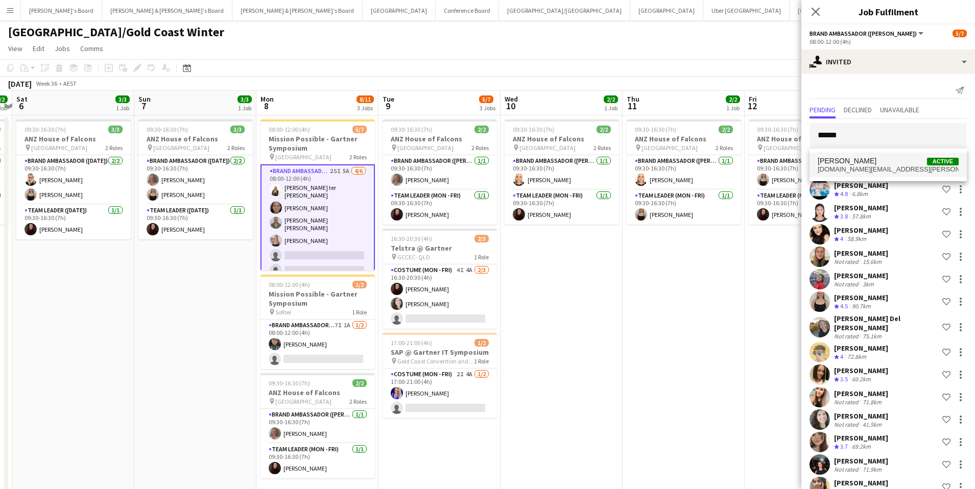
click at [884, 160] on span "[PERSON_NAME] Active" at bounding box center [888, 161] width 141 height 9
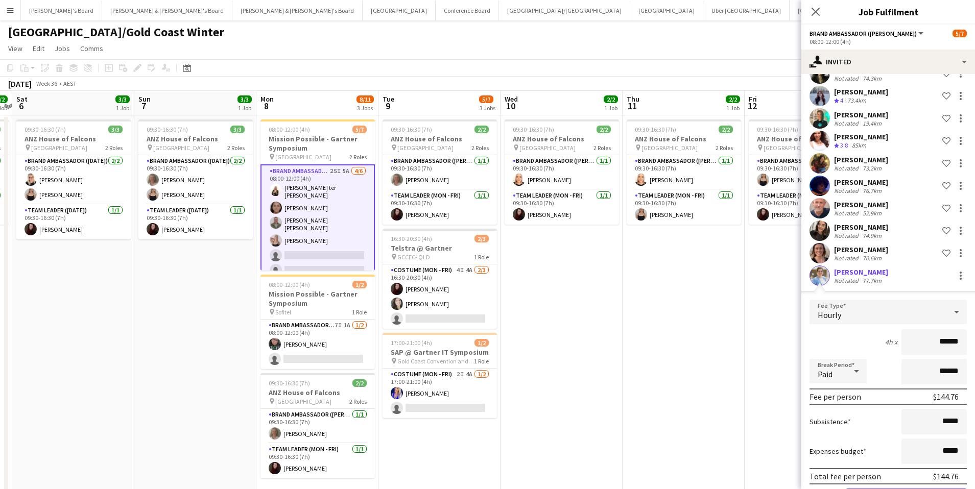
scroll to position [469, 0]
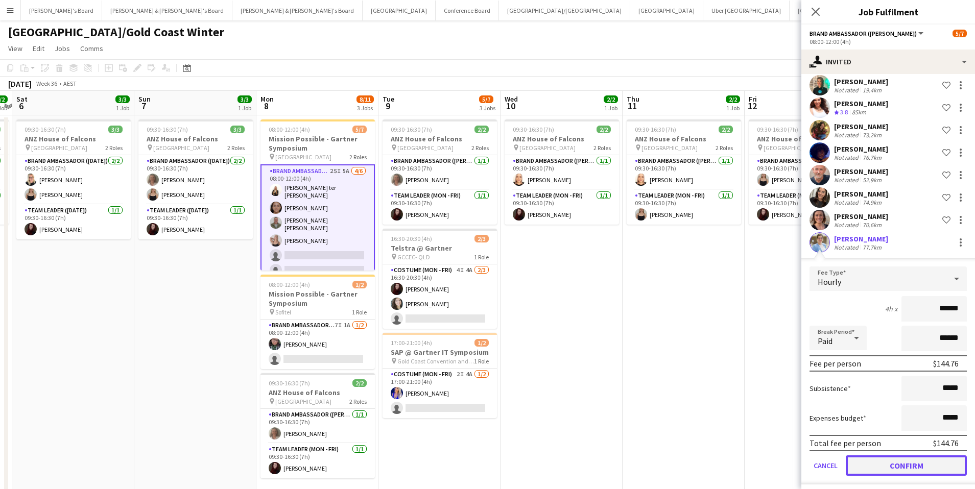
click at [902, 459] on button "Confirm" at bounding box center [906, 466] width 121 height 20
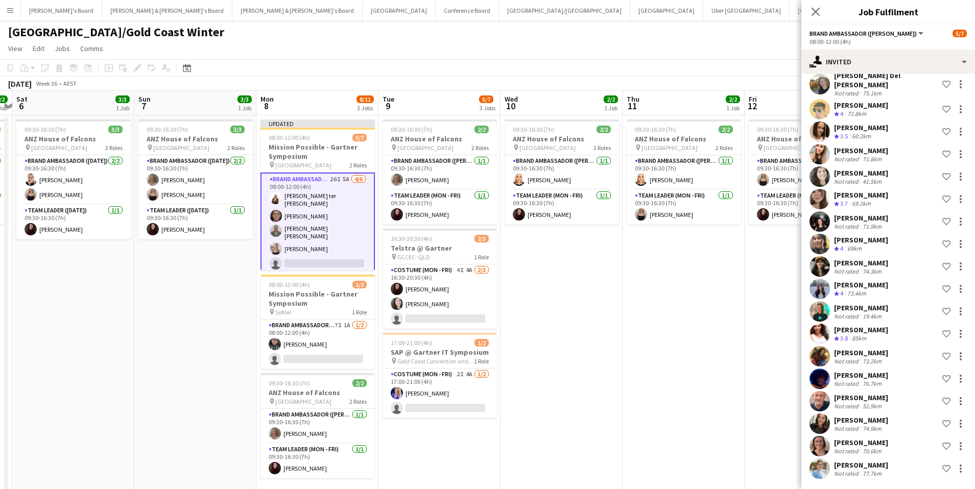
scroll to position [237, 0]
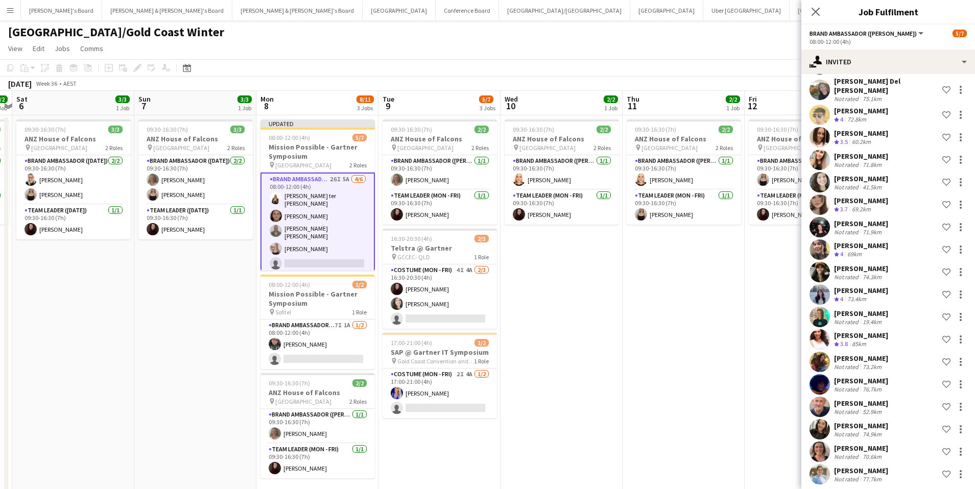
click at [701, 57] on app-page-menu "View Day view expanded Day view collapsed Month view Date picker Jump to [DATE]…" at bounding box center [487, 49] width 975 height 19
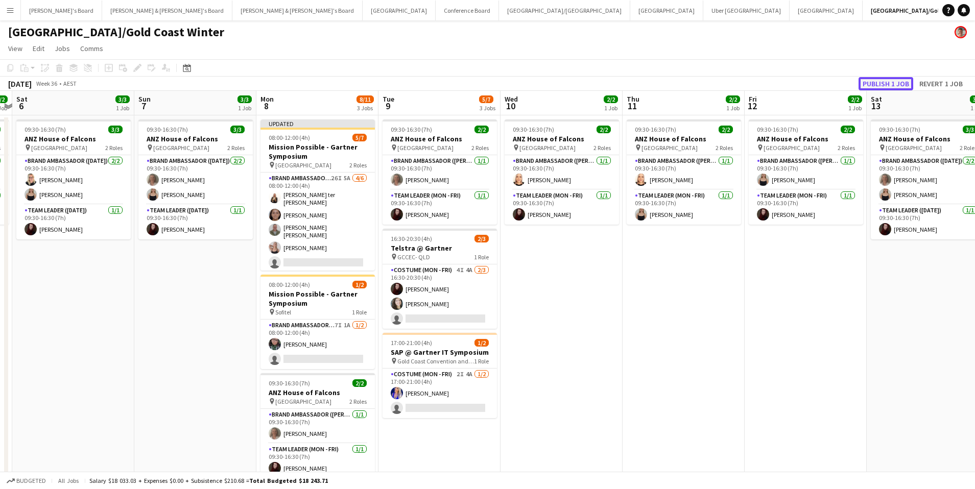
click at [874, 84] on button "Publish 1 job" at bounding box center [886, 83] width 55 height 13
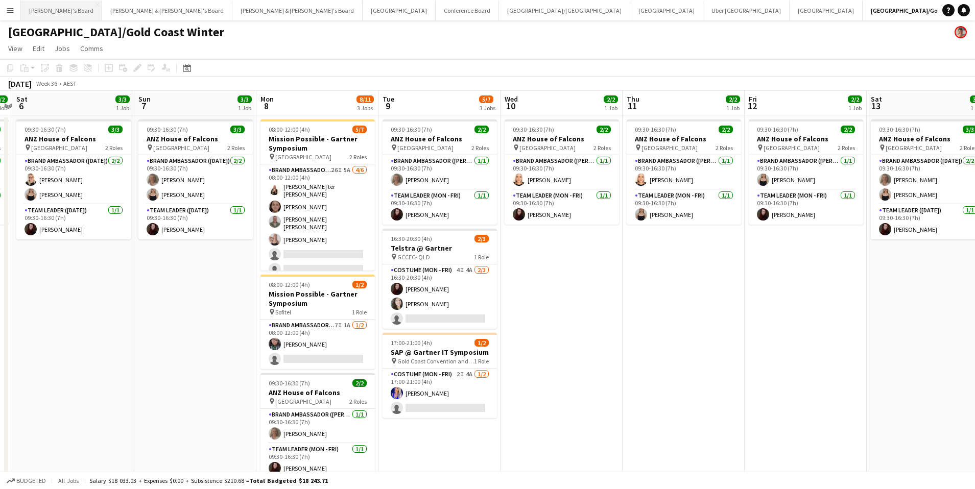
click at [54, 13] on button "[PERSON_NAME]'s Board Close" at bounding box center [61, 11] width 81 height 20
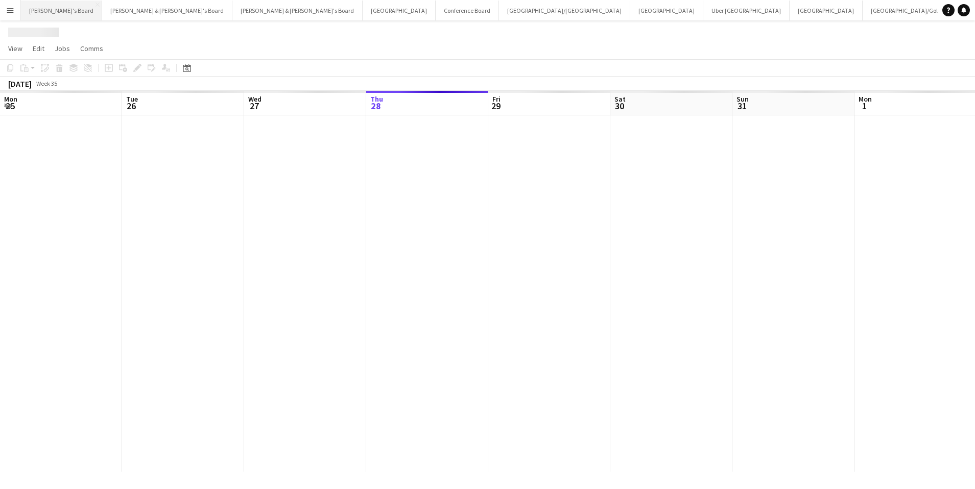
scroll to position [0, 244]
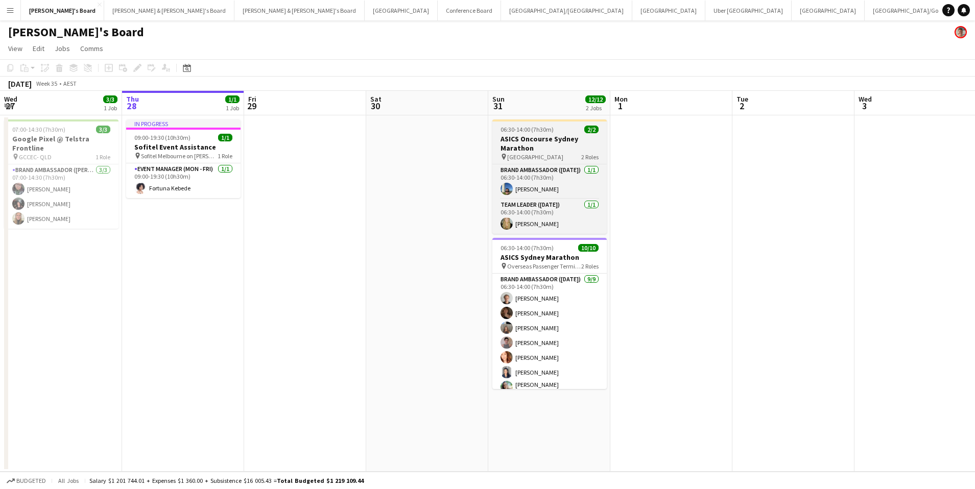
click at [521, 153] on span "[GEOGRAPHIC_DATA]" at bounding box center [535, 157] width 56 height 8
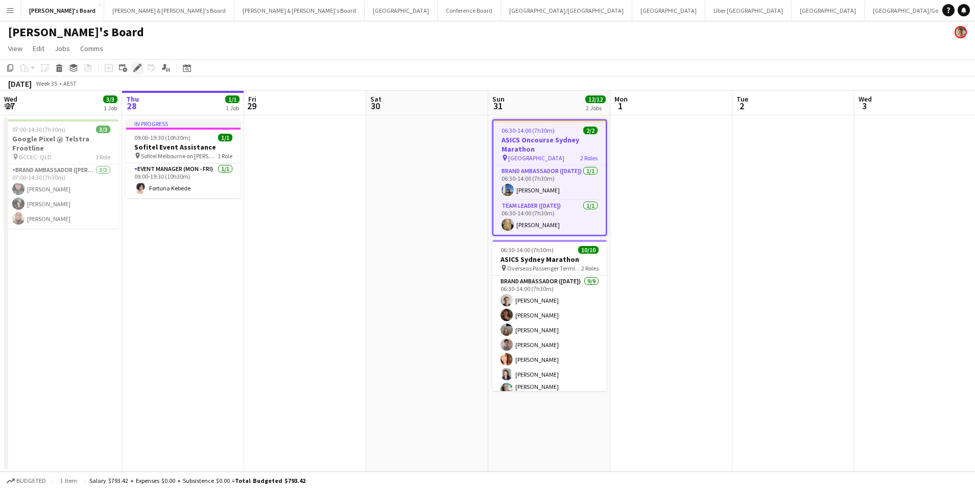
click at [137, 63] on div "Edit" at bounding box center [137, 68] width 12 height 12
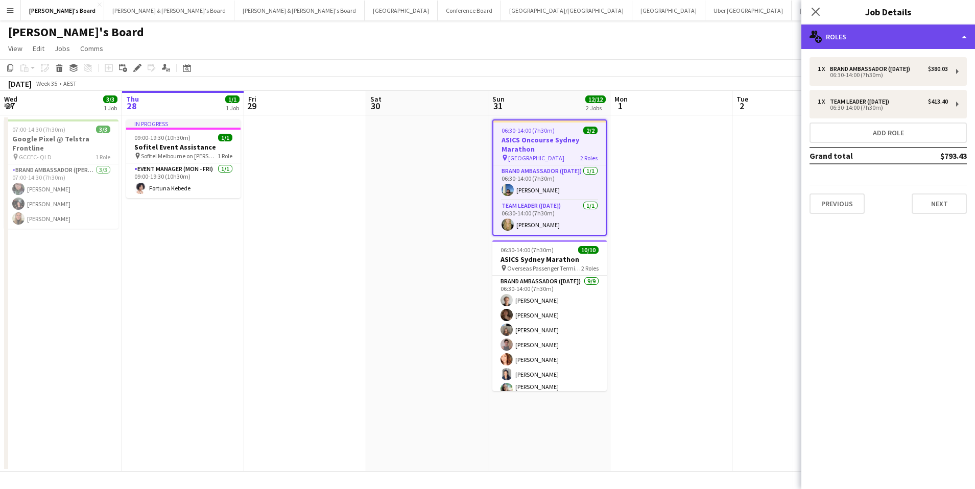
click at [834, 42] on div "multiple-users-add Roles" at bounding box center [888, 37] width 174 height 25
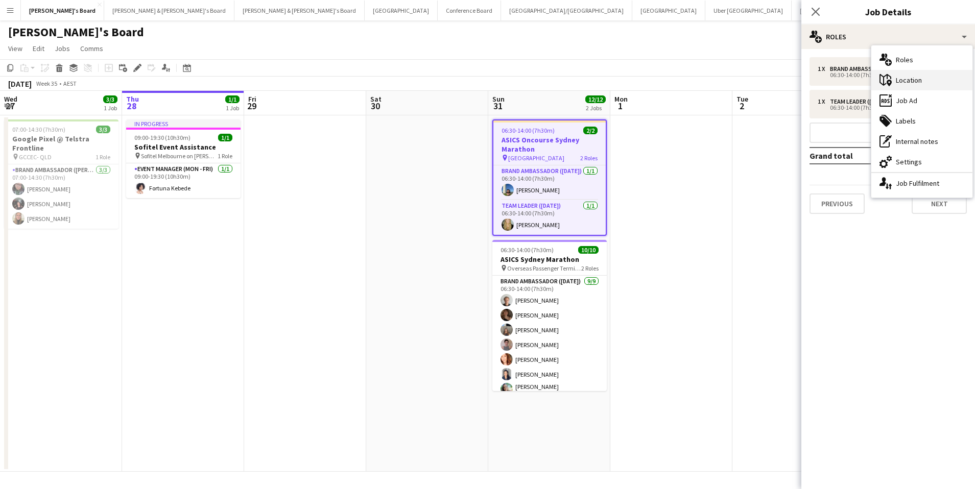
click at [926, 76] on div "maps-pin-1 Location" at bounding box center [921, 80] width 101 height 20
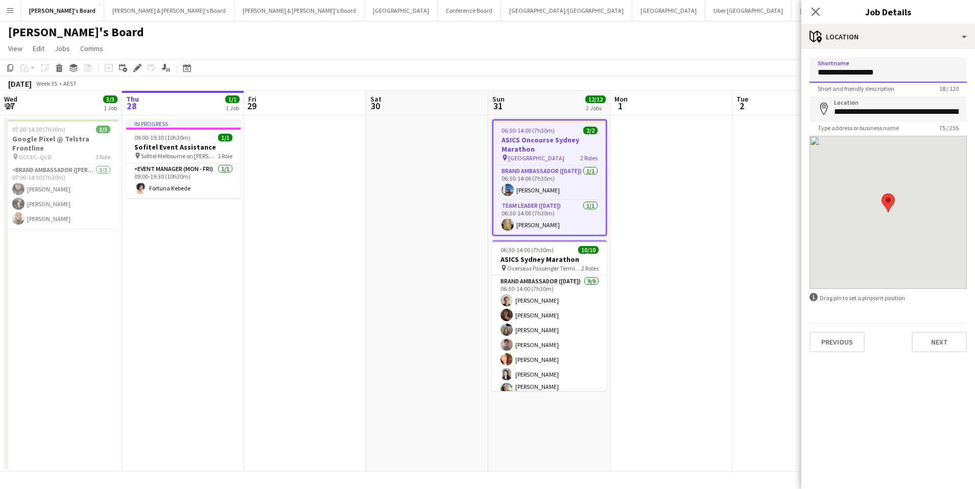
drag, startPoint x: 903, startPoint y: 75, endPoint x: 669, endPoint y: 57, distance: 235.1
click at [661, 58] on body "Menu Boards Boards Boards All jobs Status Workforce Workforce My Workforce Recr…" at bounding box center [487, 244] width 975 height 489
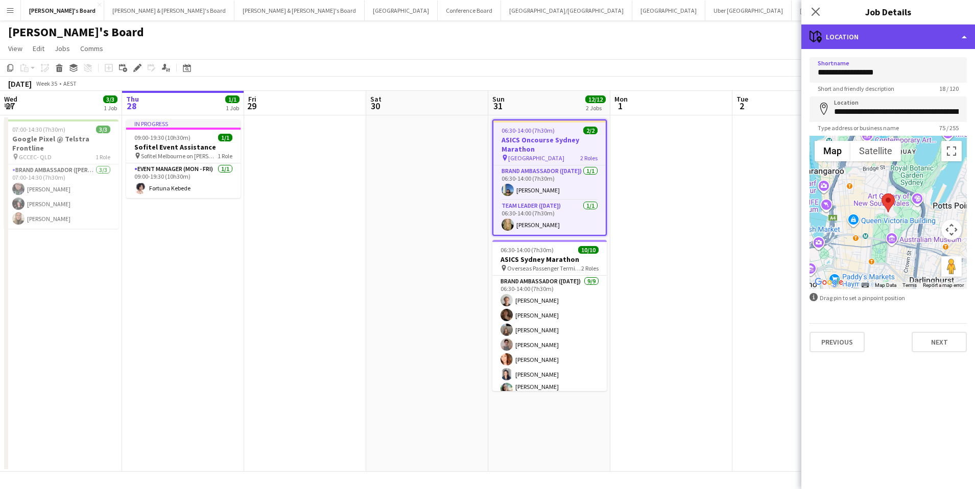
click at [864, 33] on div "maps-pin-1 Location" at bounding box center [888, 37] width 174 height 25
click at [883, 36] on div "maps-pin-1 Location" at bounding box center [888, 37] width 174 height 25
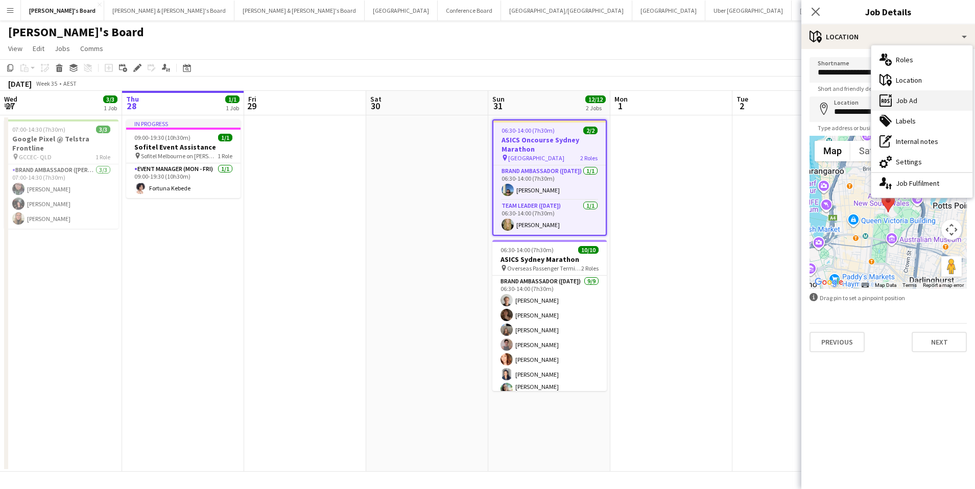
click at [929, 105] on div "ads-window Job Ad" at bounding box center [921, 100] width 101 height 20
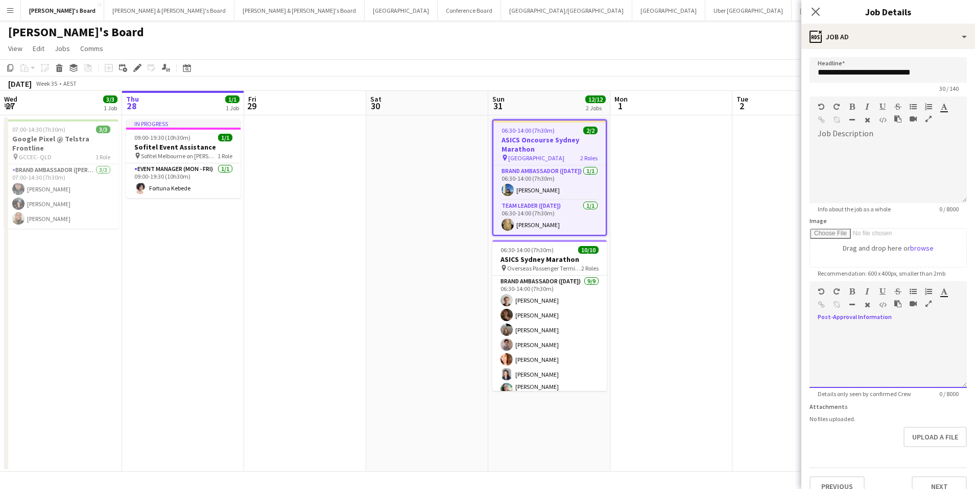
click at [868, 362] on div at bounding box center [887, 357] width 157 height 61
paste div
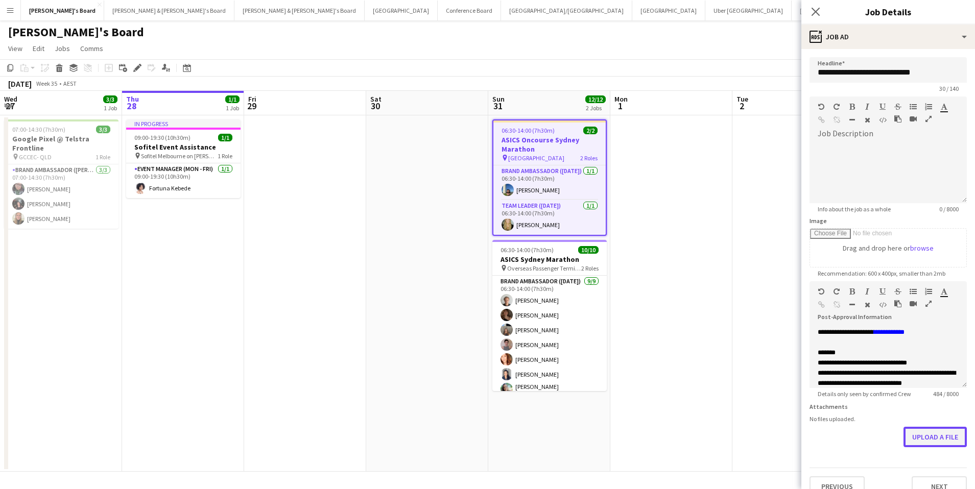
click at [938, 441] on button "Upload a file" at bounding box center [934, 437] width 63 height 20
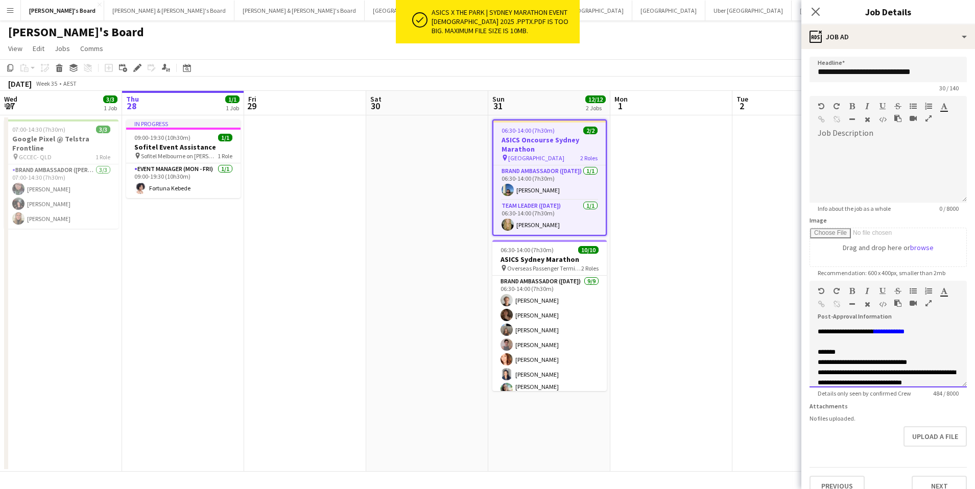
click at [922, 355] on div "*******" at bounding box center [888, 352] width 141 height 10
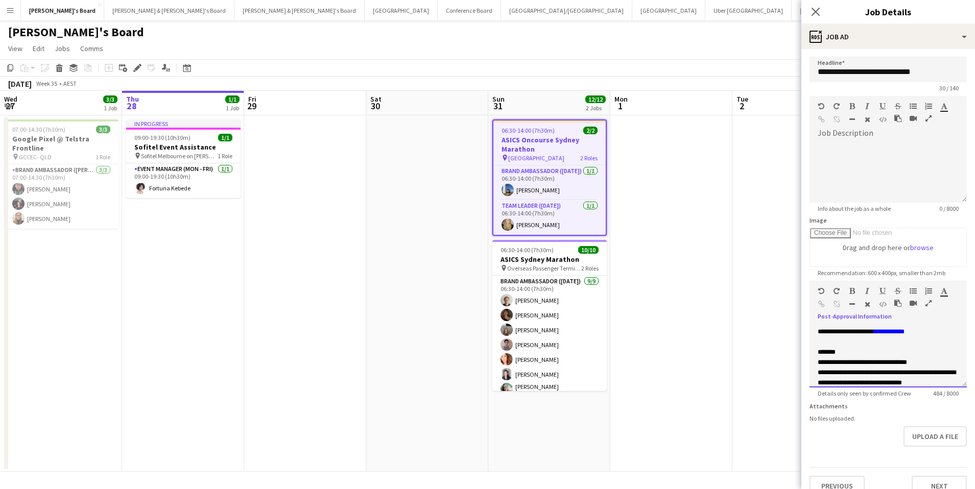
scroll to position [0, 0]
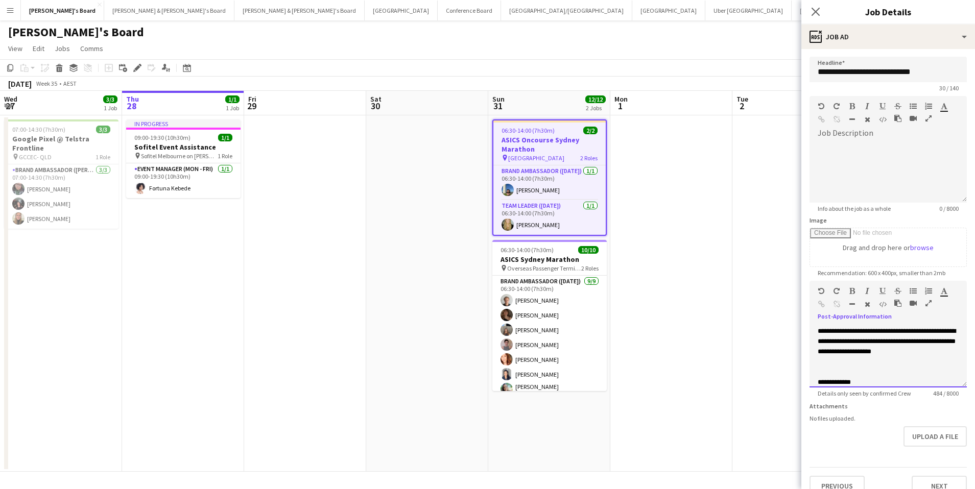
click at [868, 369] on div at bounding box center [888, 372] width 141 height 10
click at [678, 175] on app-date-cell at bounding box center [671, 293] width 122 height 356
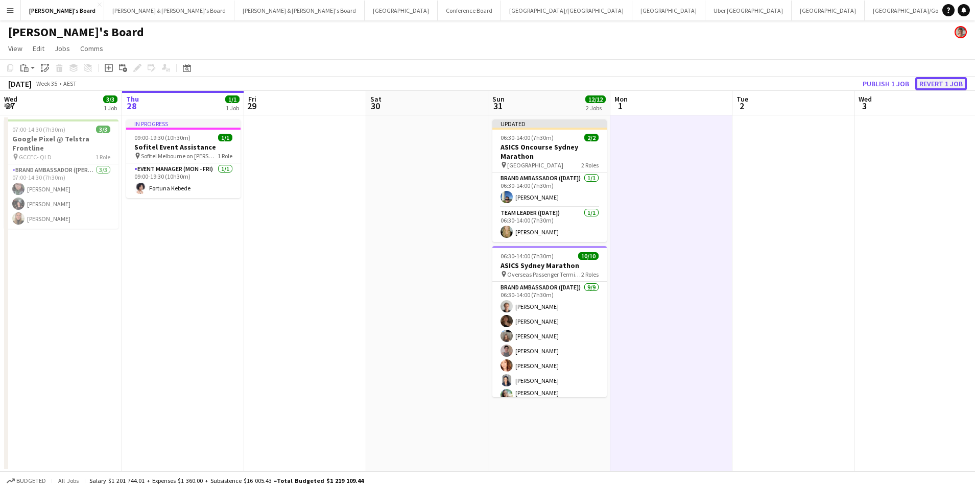
click at [937, 84] on button "Revert 1 job" at bounding box center [941, 83] width 52 height 13
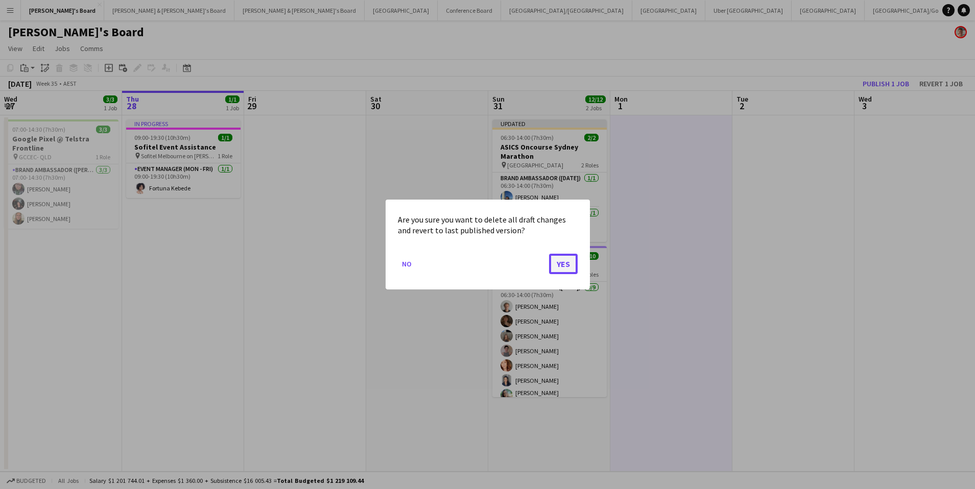
click at [566, 267] on button "Yes" at bounding box center [563, 264] width 29 height 20
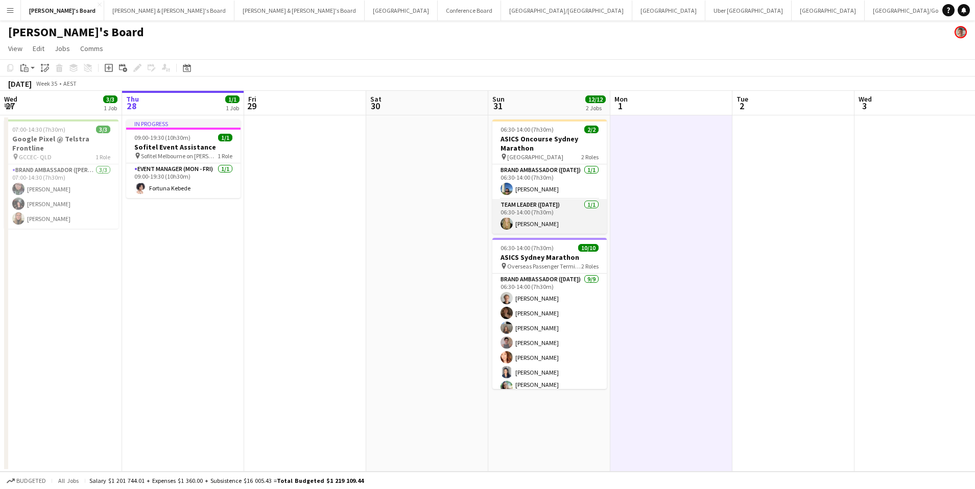
click at [549, 218] on app-card-role "Team Leader ([DATE]) [DATE] 06:30-14:00 (7h30m) [PERSON_NAME]" at bounding box center [549, 216] width 114 height 35
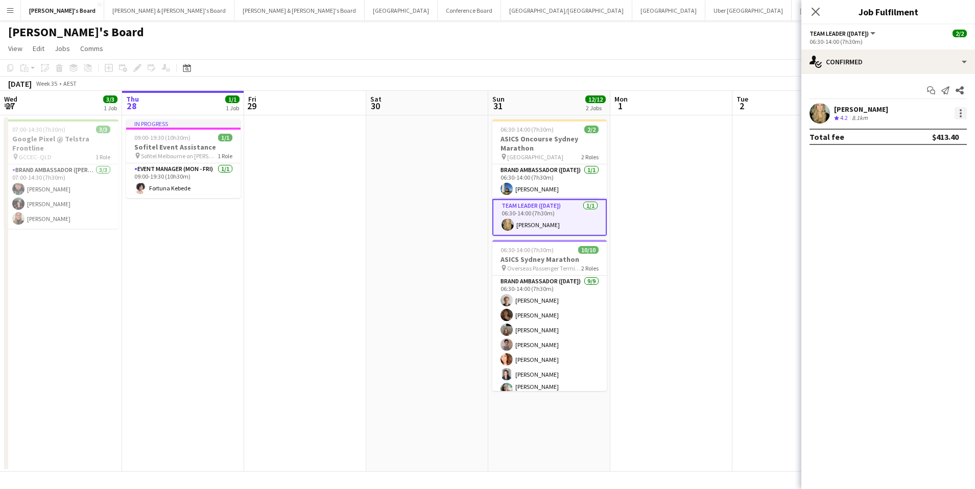
click at [957, 115] on div at bounding box center [961, 113] width 12 height 12
click at [919, 251] on span "Set as supervisor" at bounding box center [926, 254] width 63 height 9
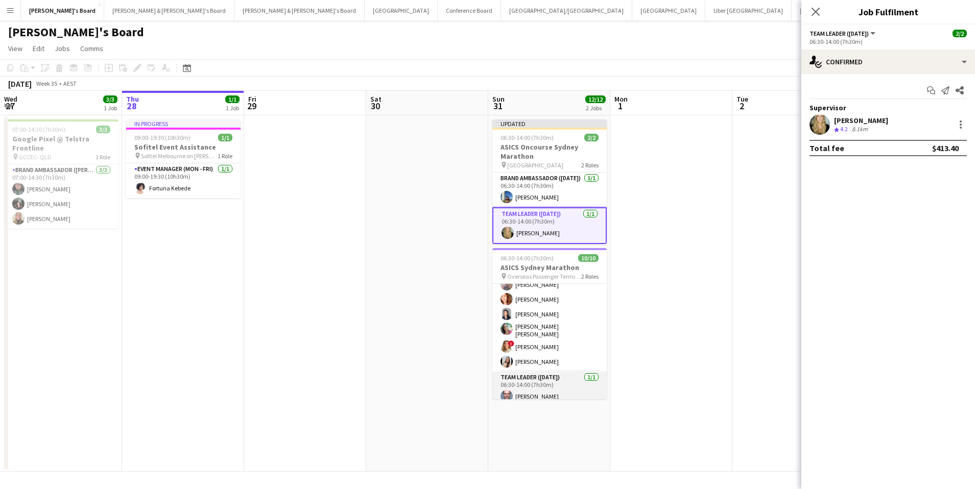
click at [545, 385] on app-card-role "Team Leader ([DATE]) [DATE] 06:30-14:00 (7h30m) [PERSON_NAME]" at bounding box center [549, 389] width 114 height 35
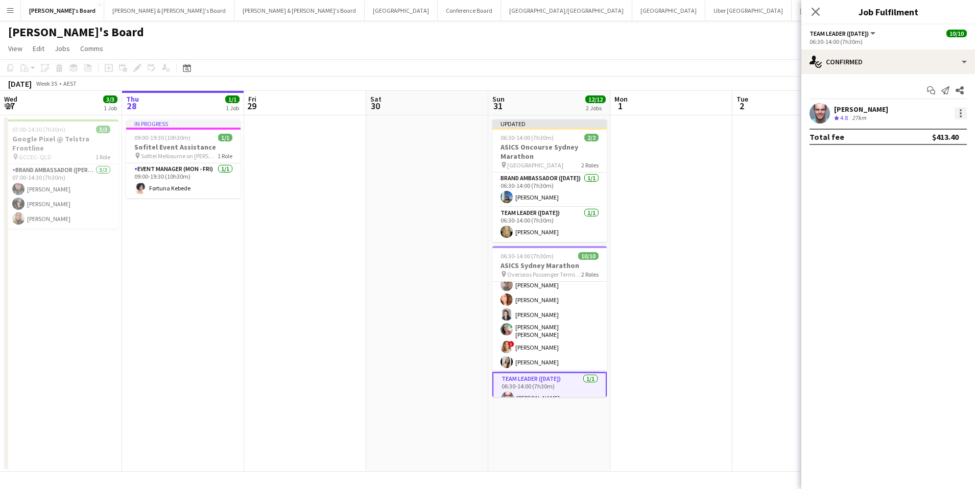
click at [960, 117] on div at bounding box center [961, 116] width 2 height 2
drag, startPoint x: 948, startPoint y: 253, endPoint x: 938, endPoint y: 254, distance: 9.7
click at [948, 253] on span "Set as supervisor" at bounding box center [926, 254] width 63 height 9
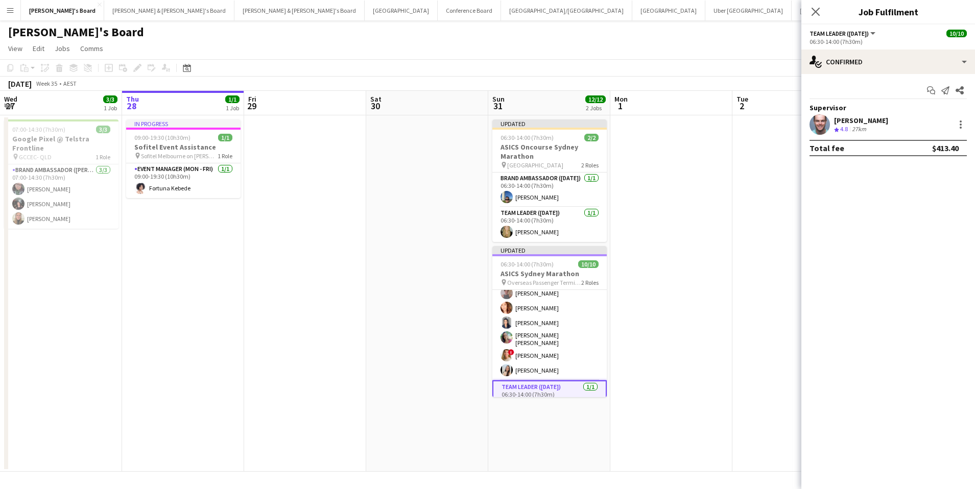
drag, startPoint x: 744, startPoint y: 245, endPoint x: 755, endPoint y: 236, distance: 13.5
click at [744, 245] on app-date-cell at bounding box center [793, 293] width 122 height 356
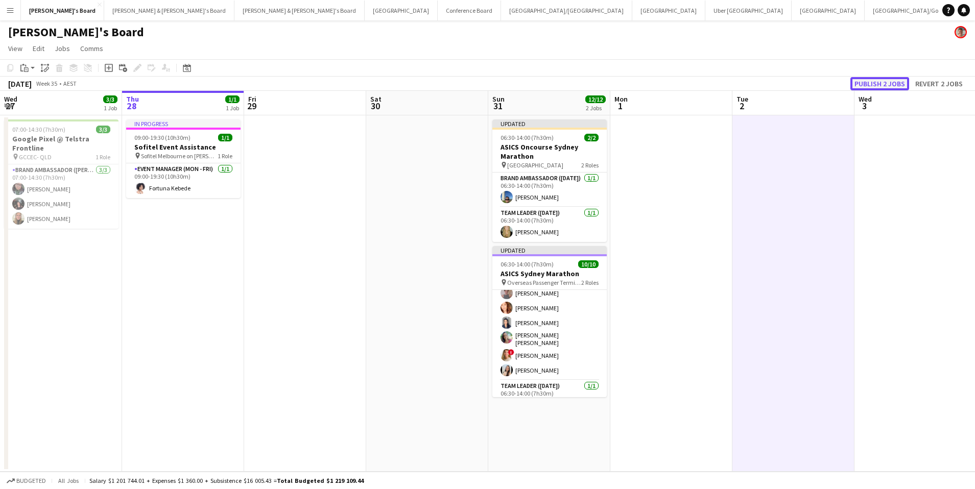
click at [884, 86] on button "Publish 2 jobs" at bounding box center [879, 83] width 59 height 13
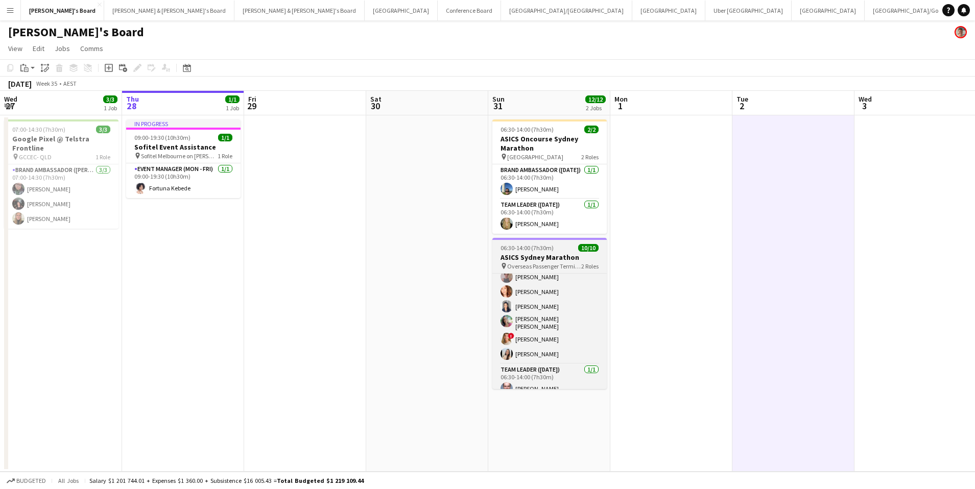
click at [534, 249] on span "06:30-14:00 (7h30m)" at bounding box center [526, 248] width 53 height 8
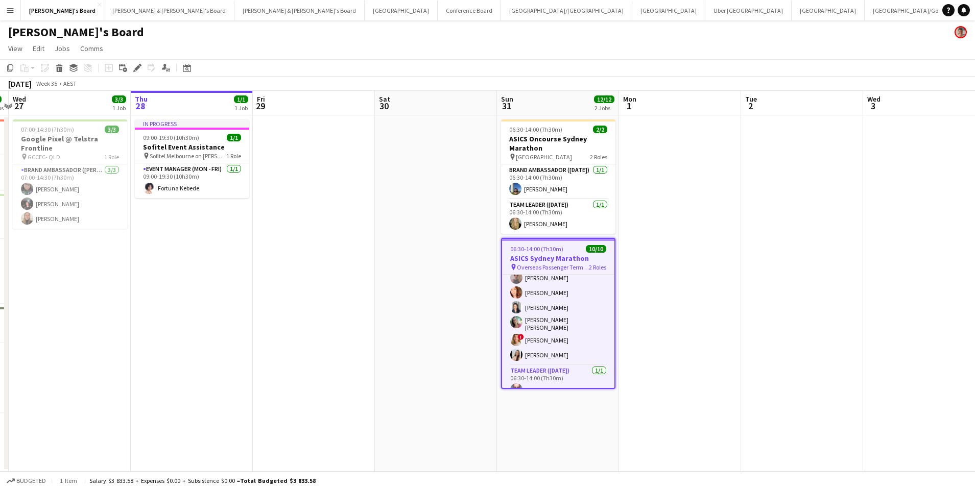
scroll to position [0, 236]
click at [138, 67] on icon at bounding box center [137, 68] width 6 height 6
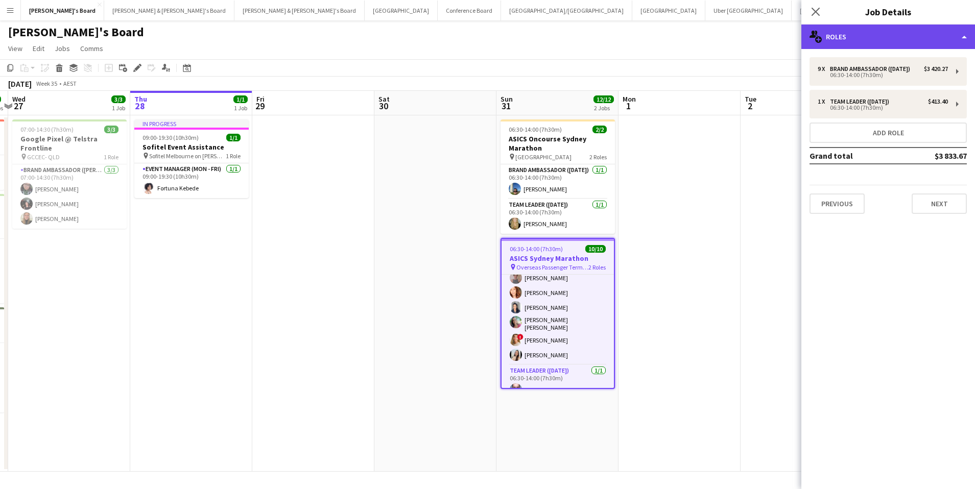
click at [870, 32] on div "multiple-users-add Roles" at bounding box center [888, 37] width 174 height 25
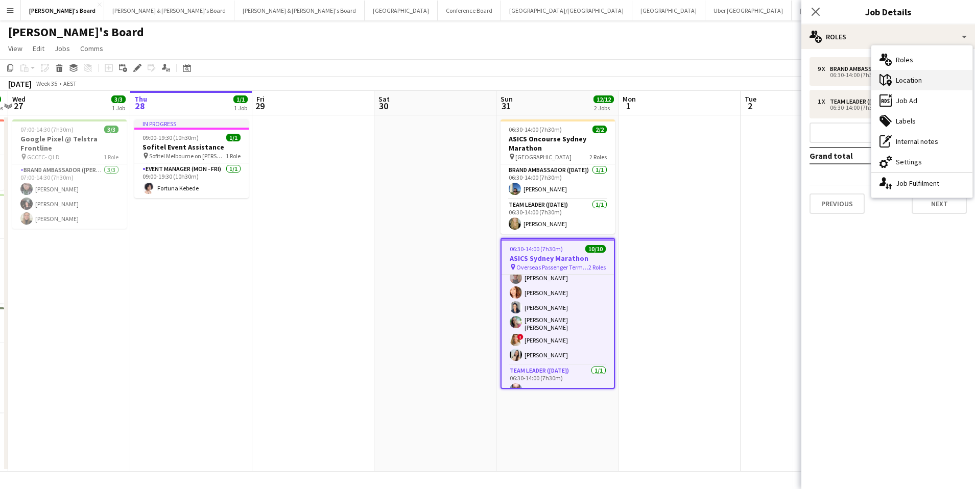
click at [916, 86] on div "maps-pin-1 Location" at bounding box center [921, 80] width 101 height 20
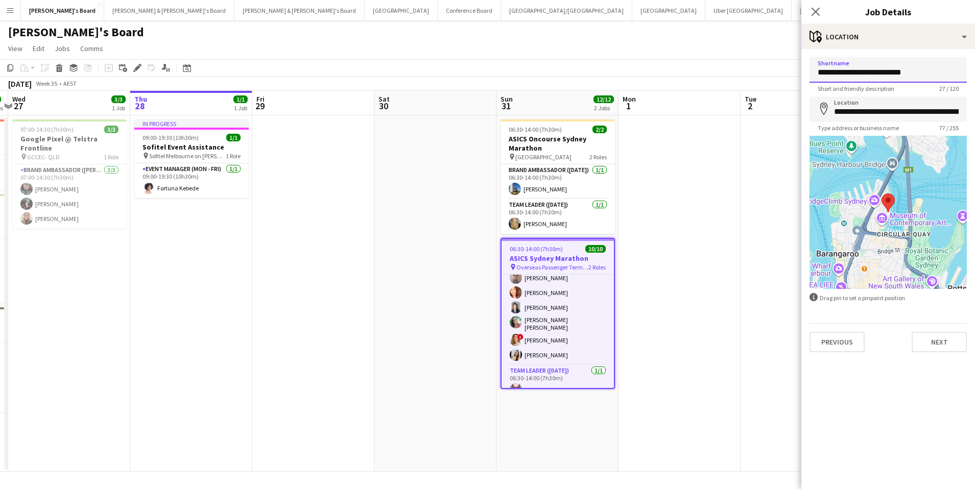
drag, startPoint x: 860, startPoint y: 60, endPoint x: 766, endPoint y: 53, distance: 93.8
click at [766, 53] on body "Menu Boards Boards Boards All jobs Status Workforce Workforce My Workforce Recr…" at bounding box center [487, 244] width 975 height 489
paste input "**********"
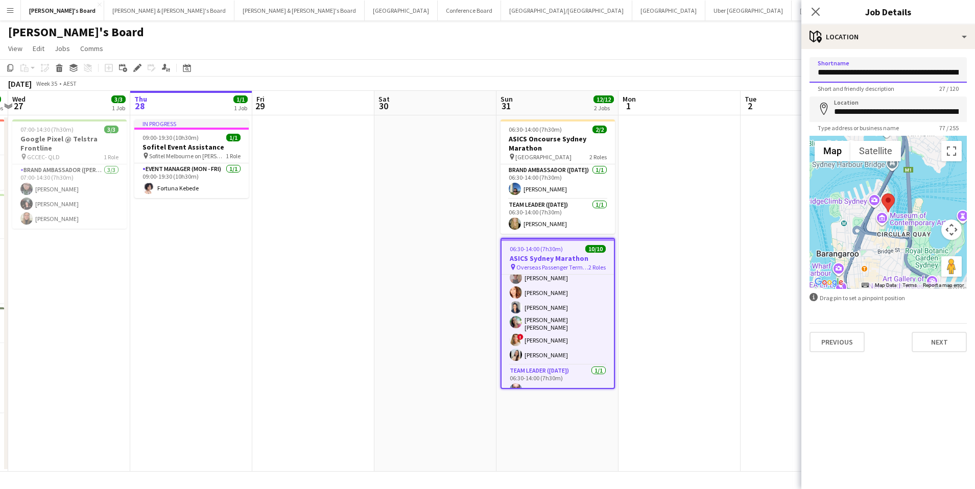
scroll to position [0, 64]
type input "**********"
click at [931, 111] on input "**********" at bounding box center [887, 110] width 157 height 26
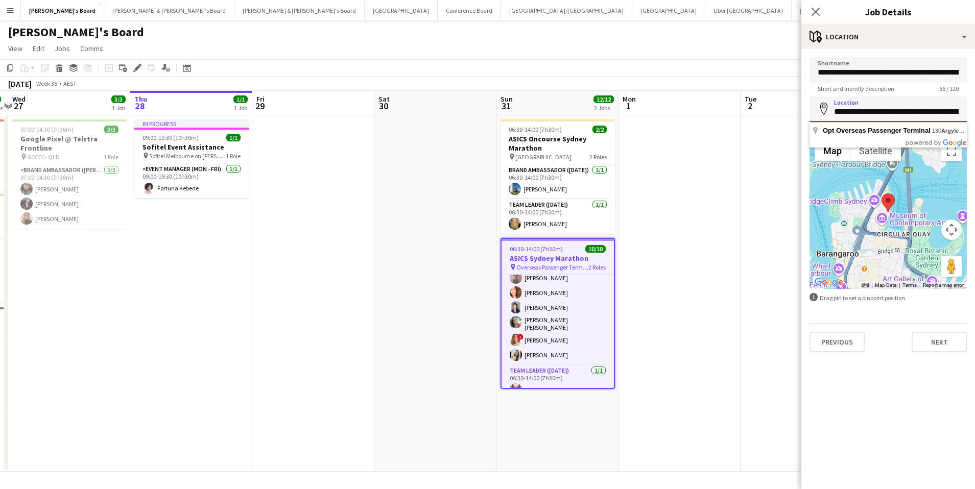
paste input
type input "**********"
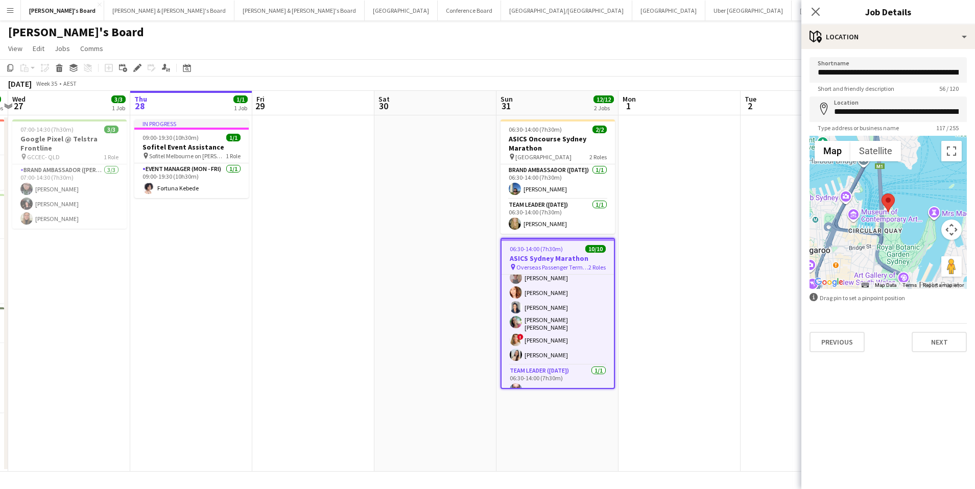
click at [769, 54] on app-page-menu "View Day view expanded Day view collapsed Month view Date picker Jump to [DATE]…" at bounding box center [487, 49] width 975 height 19
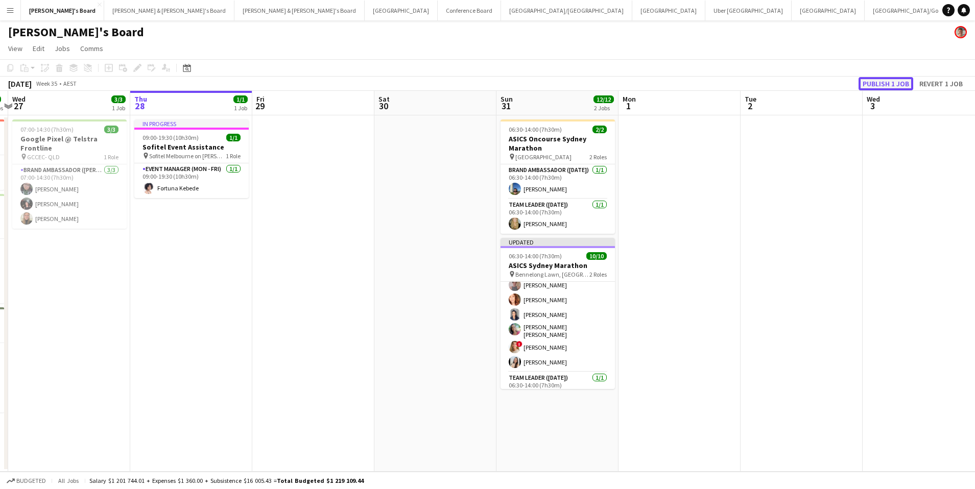
click at [889, 83] on button "Publish 1 job" at bounding box center [886, 83] width 55 height 13
